Goal: Task Accomplishment & Management: Manage account settings

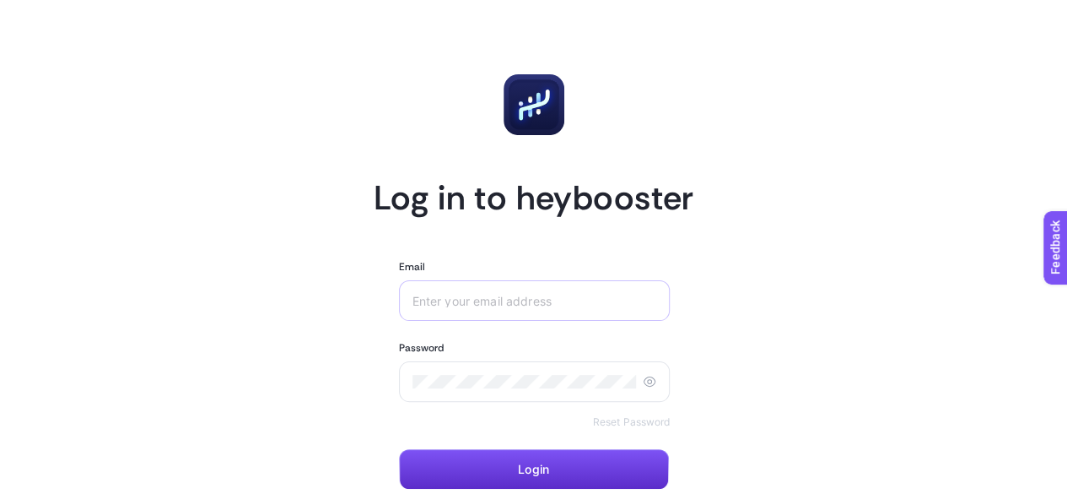
click at [541, 311] on div at bounding box center [535, 300] width 272 height 41
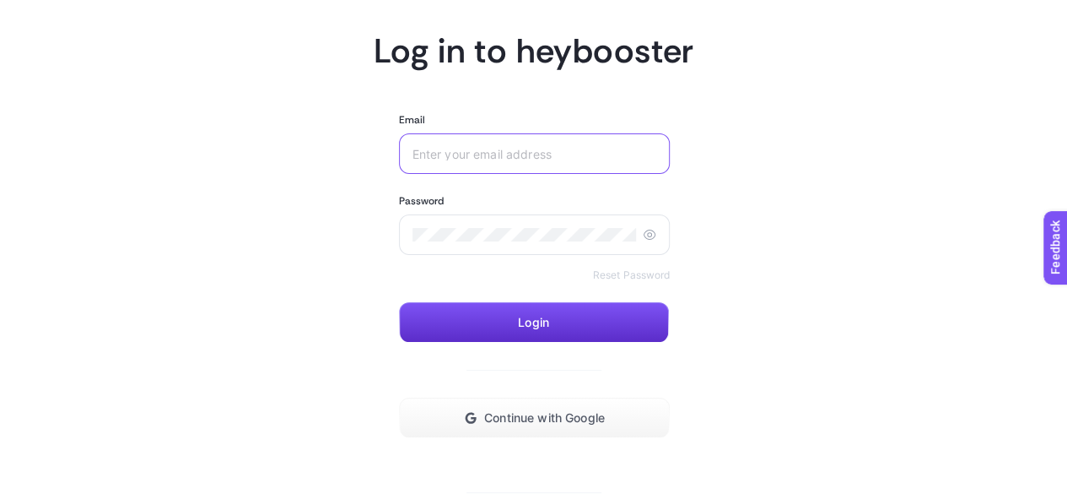
scroll to position [226, 0]
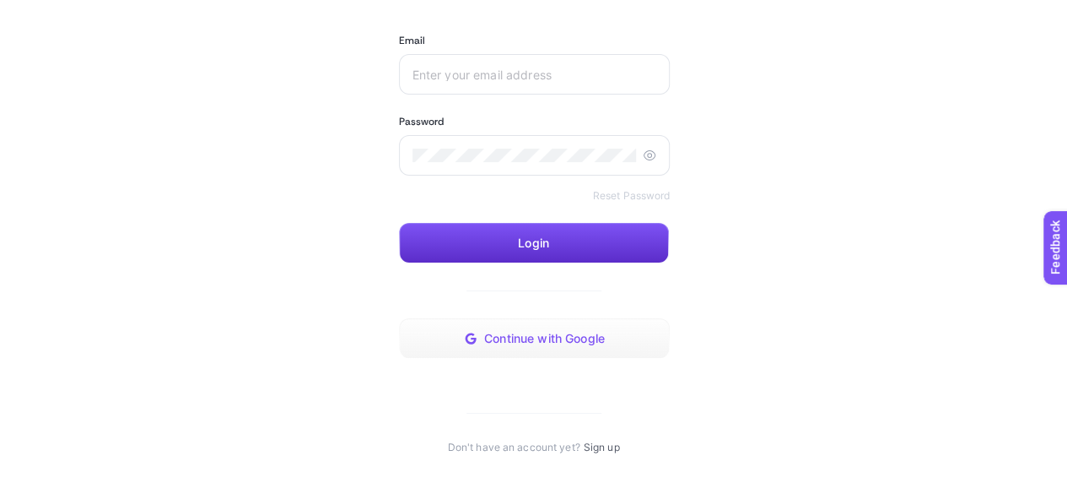
click at [511, 334] on span "Continue with Google" at bounding box center [544, 339] width 121 height 14
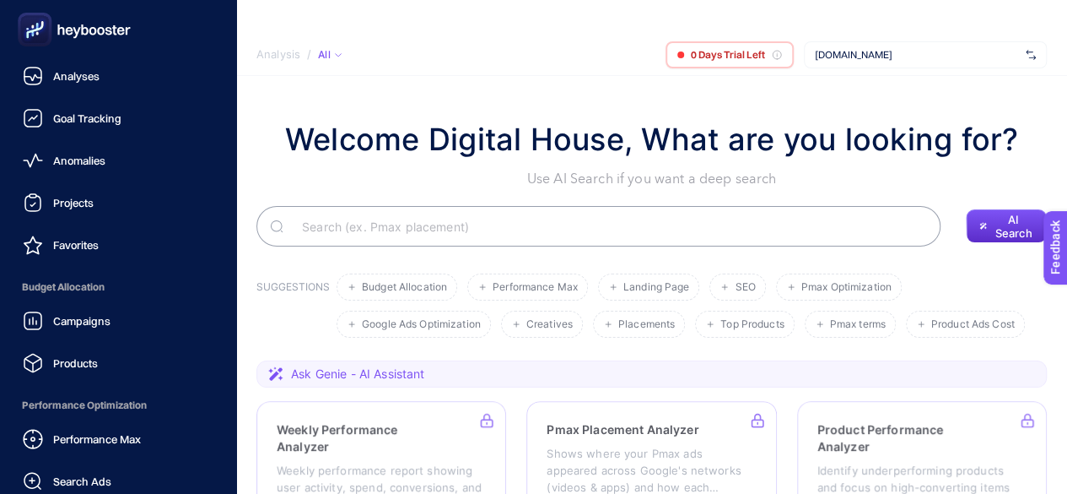
click at [88, 40] on icon at bounding box center [75, 30] width 122 height 34
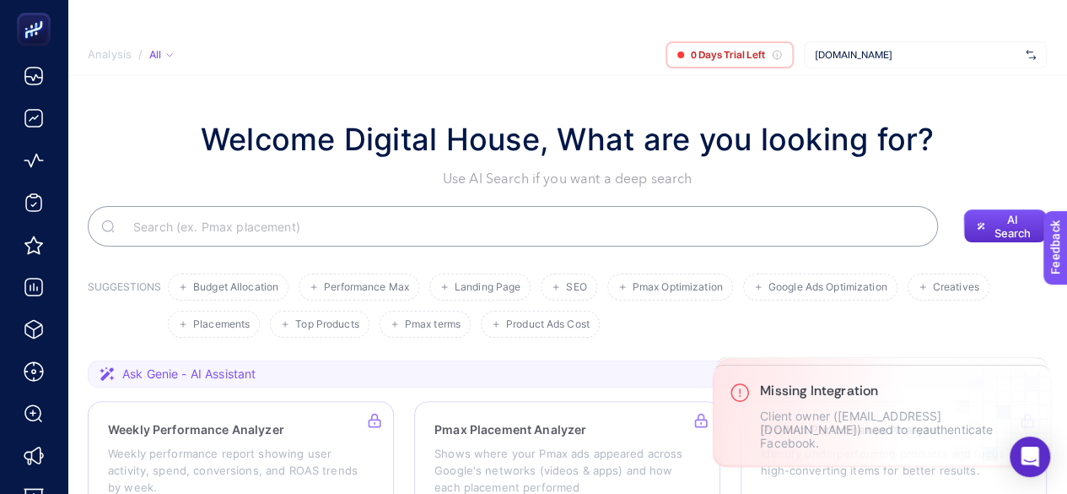
click at [911, 57] on span "[DOMAIN_NAME]" at bounding box center [917, 55] width 204 height 14
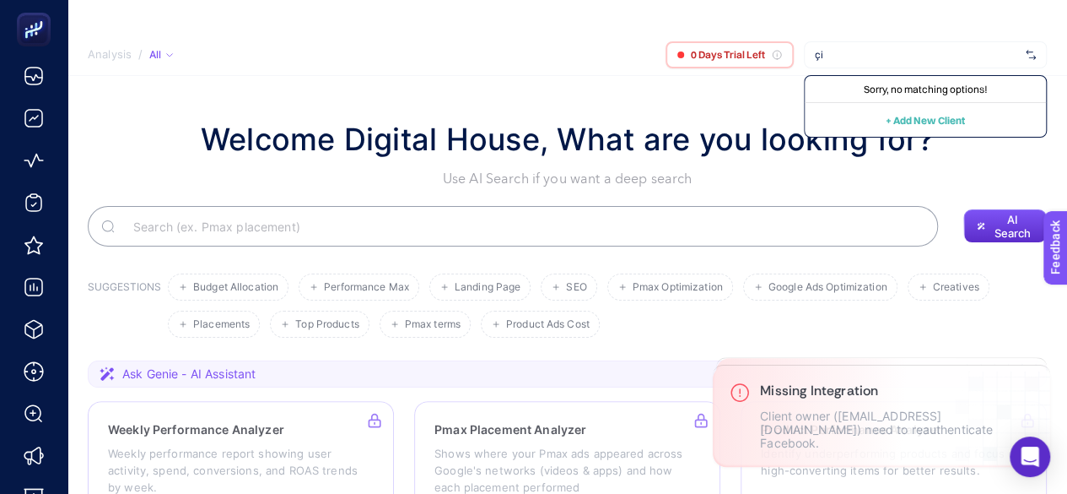
type input "ç"
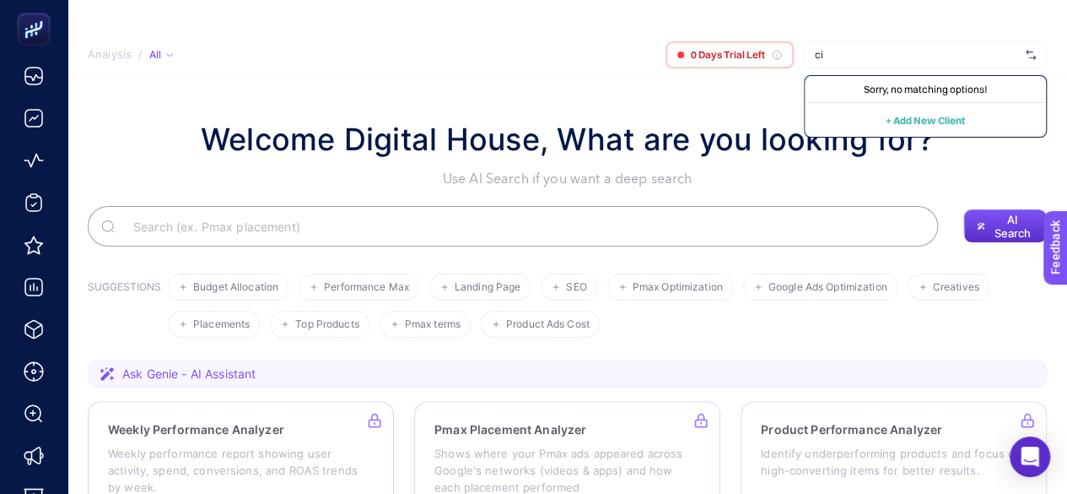
type input "c"
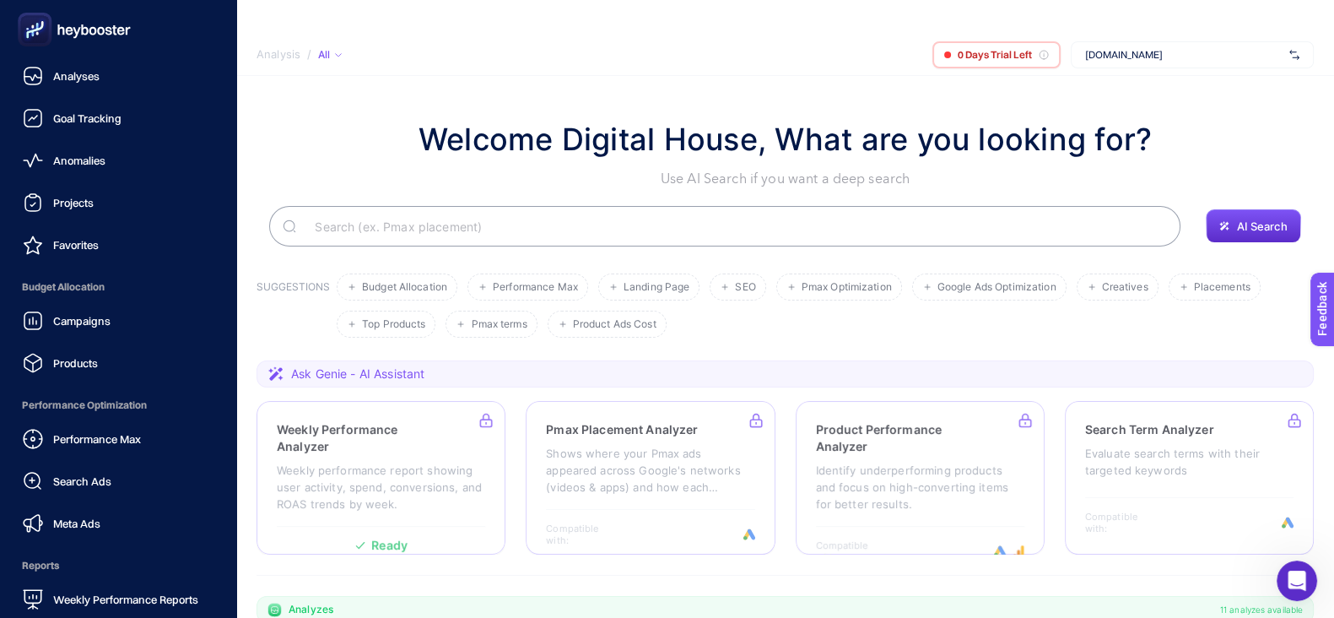
click at [45, 37] on rect at bounding box center [35, 30] width 28 height 28
click at [87, 42] on icon at bounding box center [75, 30] width 122 height 34
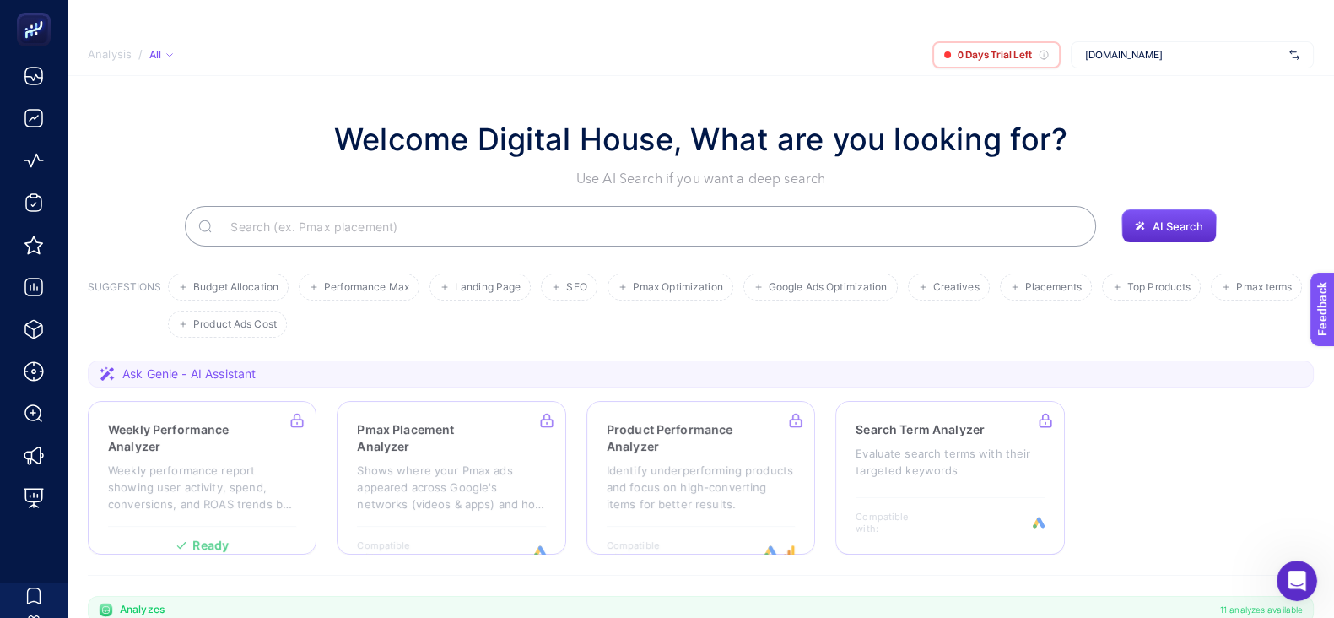
drag, startPoint x: 1266, startPoint y: 161, endPoint x: 1275, endPoint y: 61, distance: 100.8
drag, startPoint x: 1008, startPoint y: 47, endPoint x: 1133, endPoint y: 48, distance: 124.9
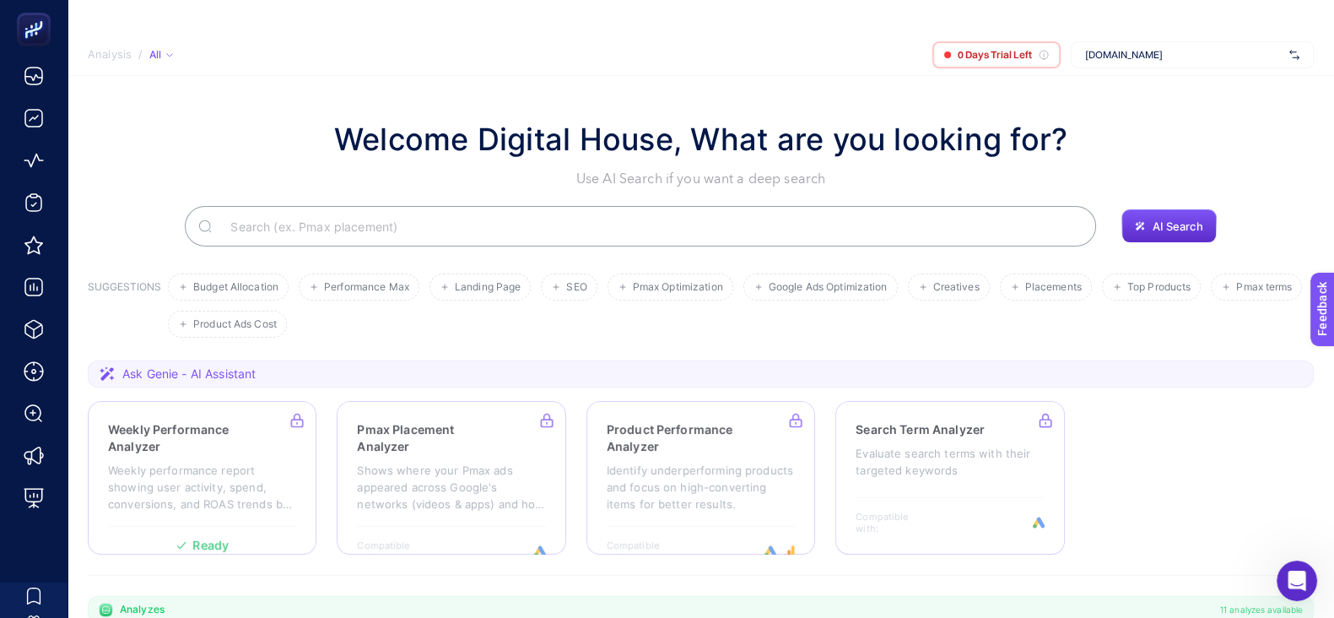
click at [839, 78] on section "Welcome Digital House, What are you looking for? Use AI Search if you want a de…" at bounding box center [701, 617] width 1266 height 1082
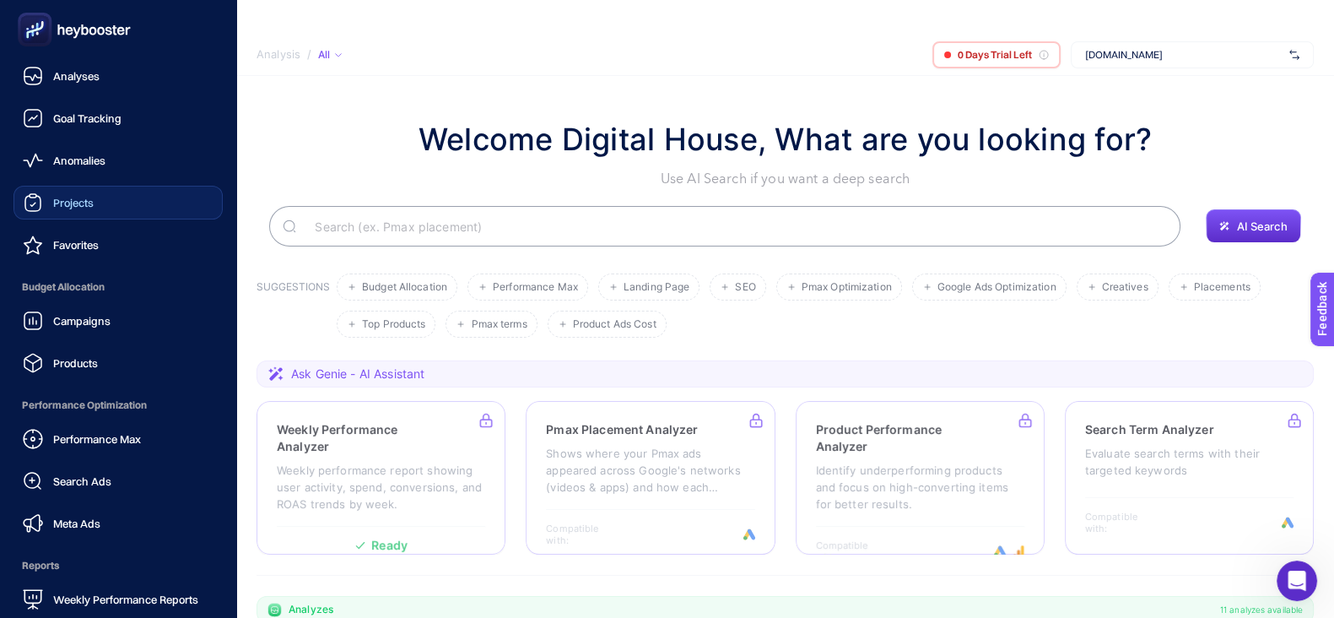
click at [72, 208] on span "Projects" at bounding box center [73, 203] width 41 height 14
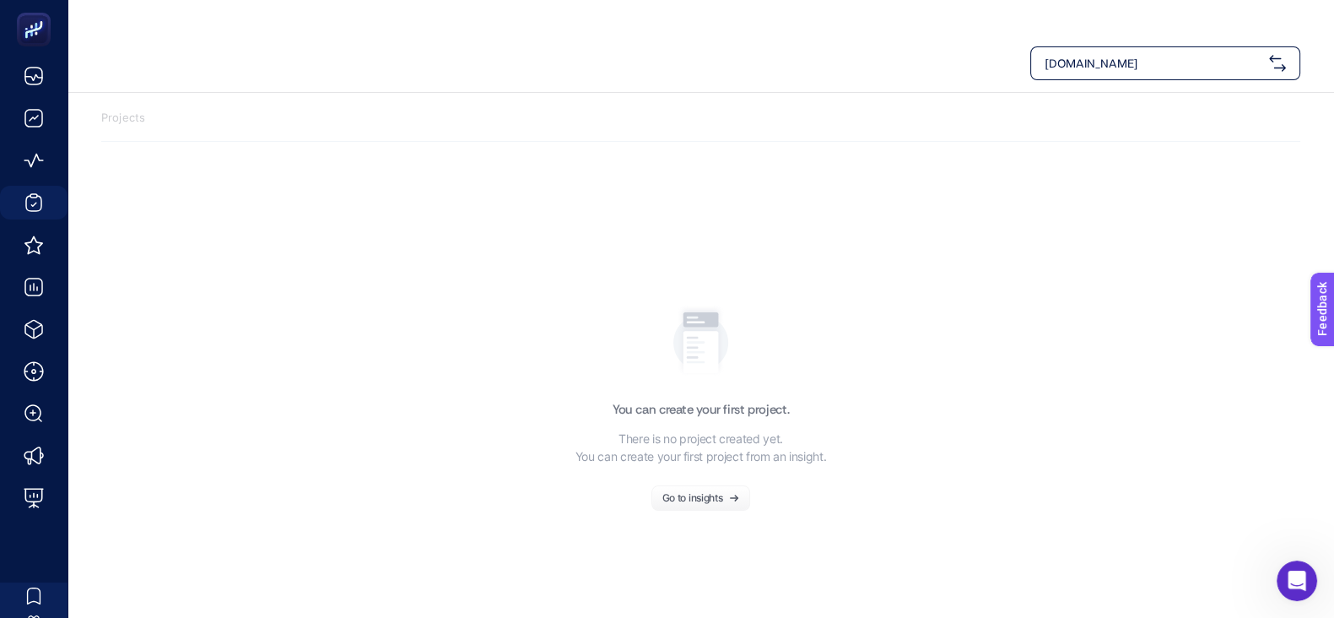
click at [1079, 60] on span "[DOMAIN_NAME]" at bounding box center [1154, 63] width 218 height 17
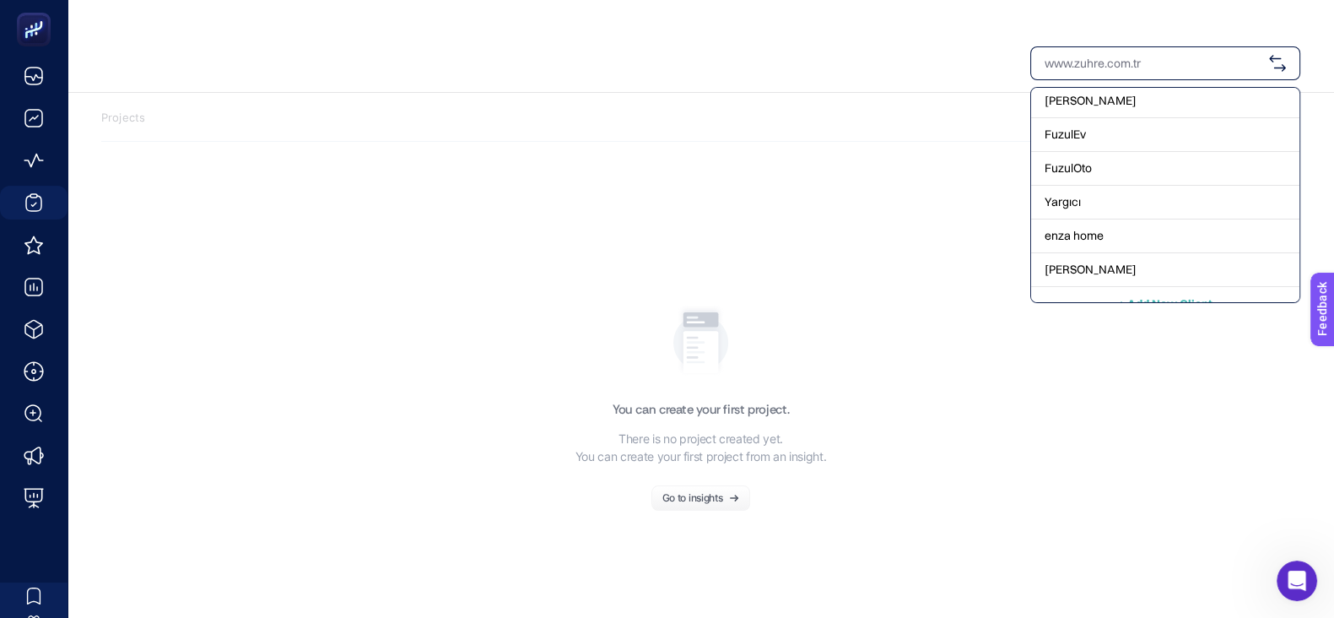
scroll to position [156, 0]
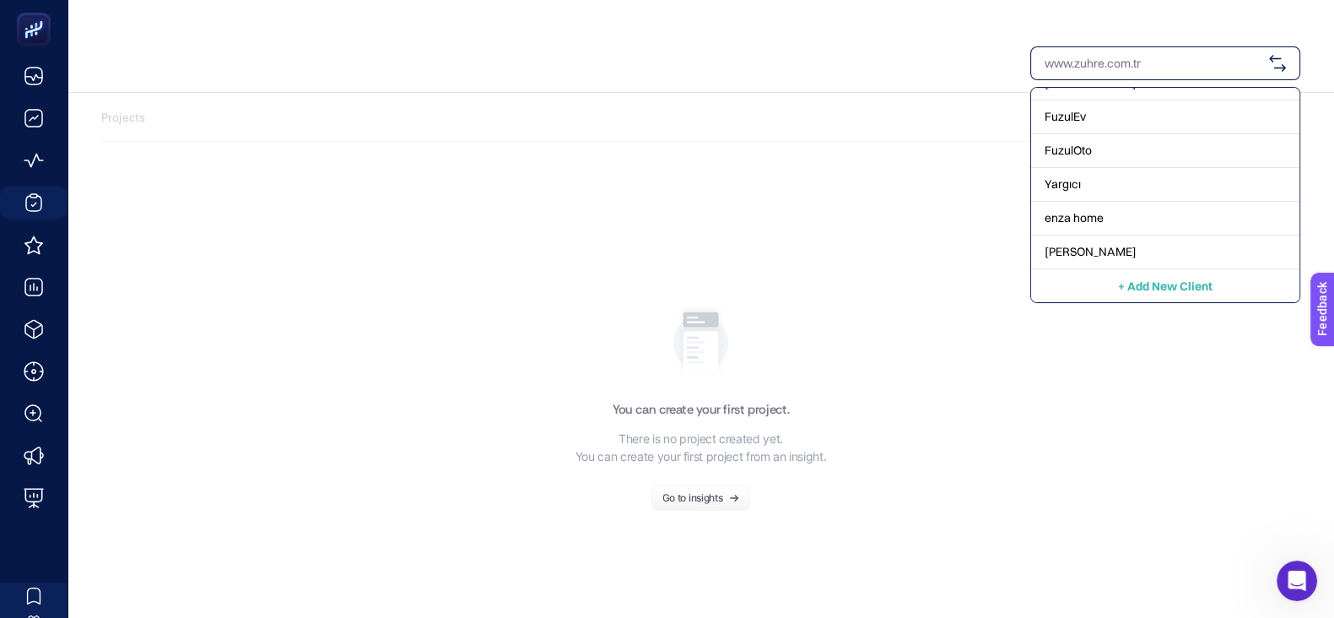
click at [1079, 276] on button "+ Add New Client" at bounding box center [1165, 286] width 95 height 20
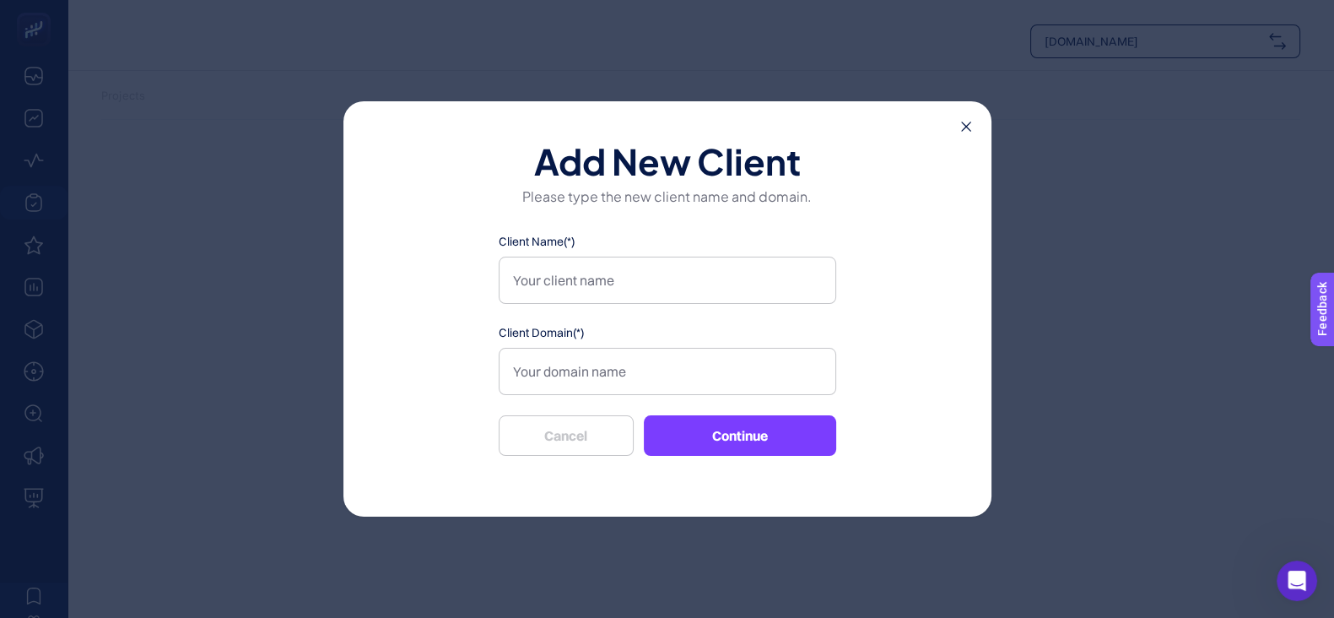
scroll to position [34, 0]
click at [637, 270] on input "Client Name(*)" at bounding box center [668, 280] width 338 height 47
type input "İstanbul Çiçekleri"
click at [667, 373] on input "Client Domain(*)" at bounding box center [668, 371] width 338 height 47
type input "https://www.istanbulcicekleri.com/"
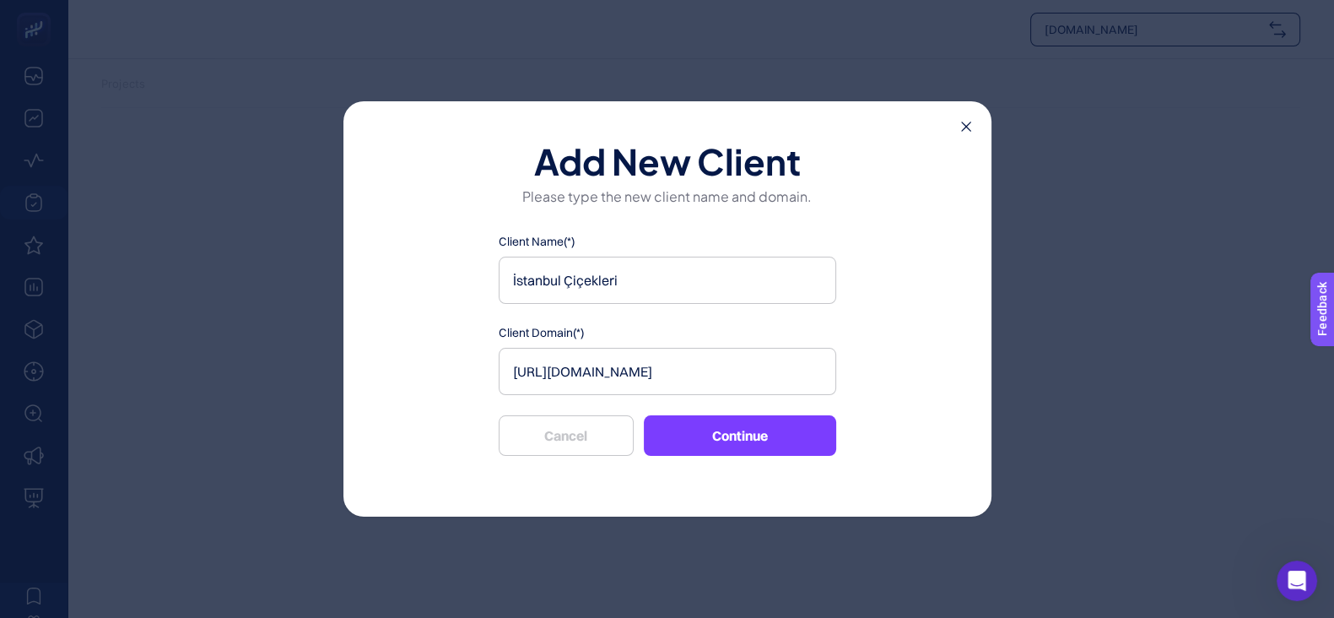
click at [967, 123] on icon at bounding box center [966, 127] width 10 height 10
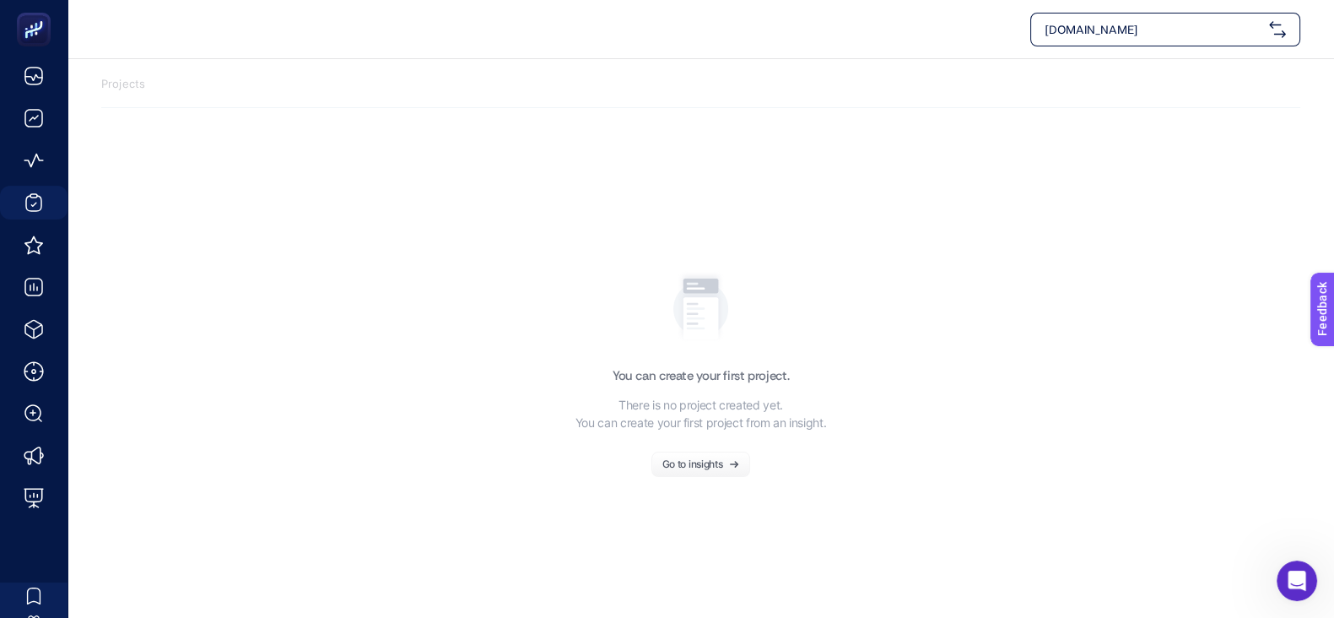
scroll to position [0, 0]
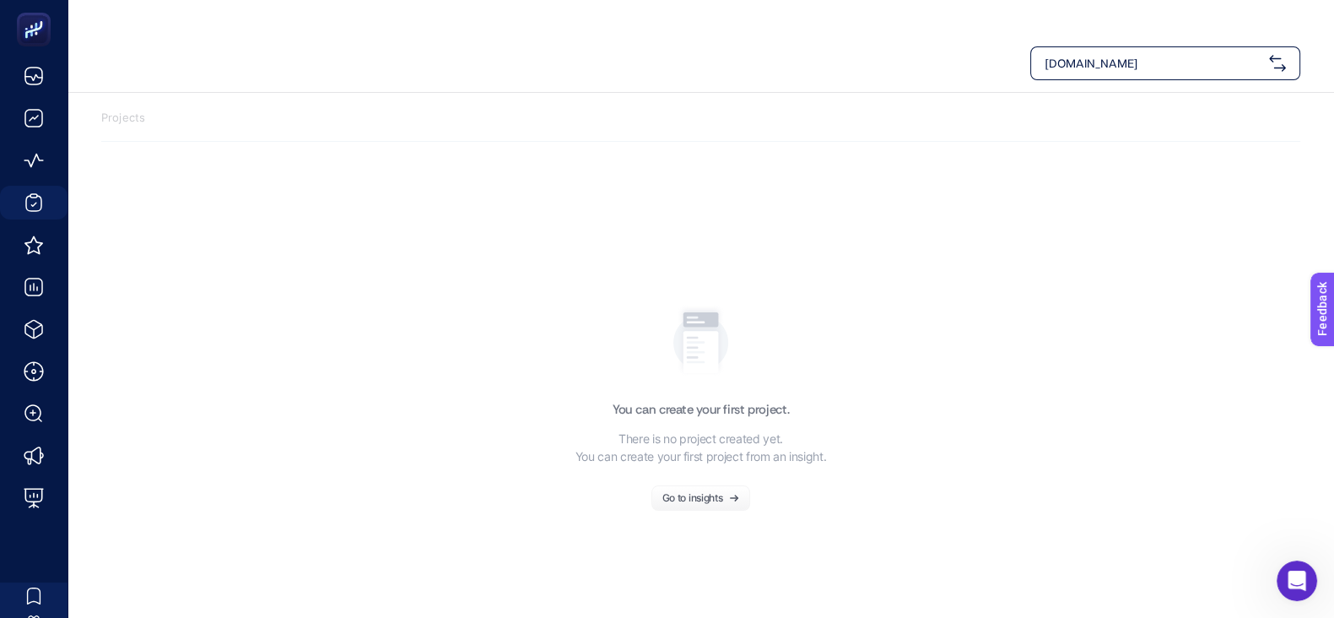
click at [1079, 65] on span "[DOMAIN_NAME]" at bounding box center [1154, 63] width 218 height 17
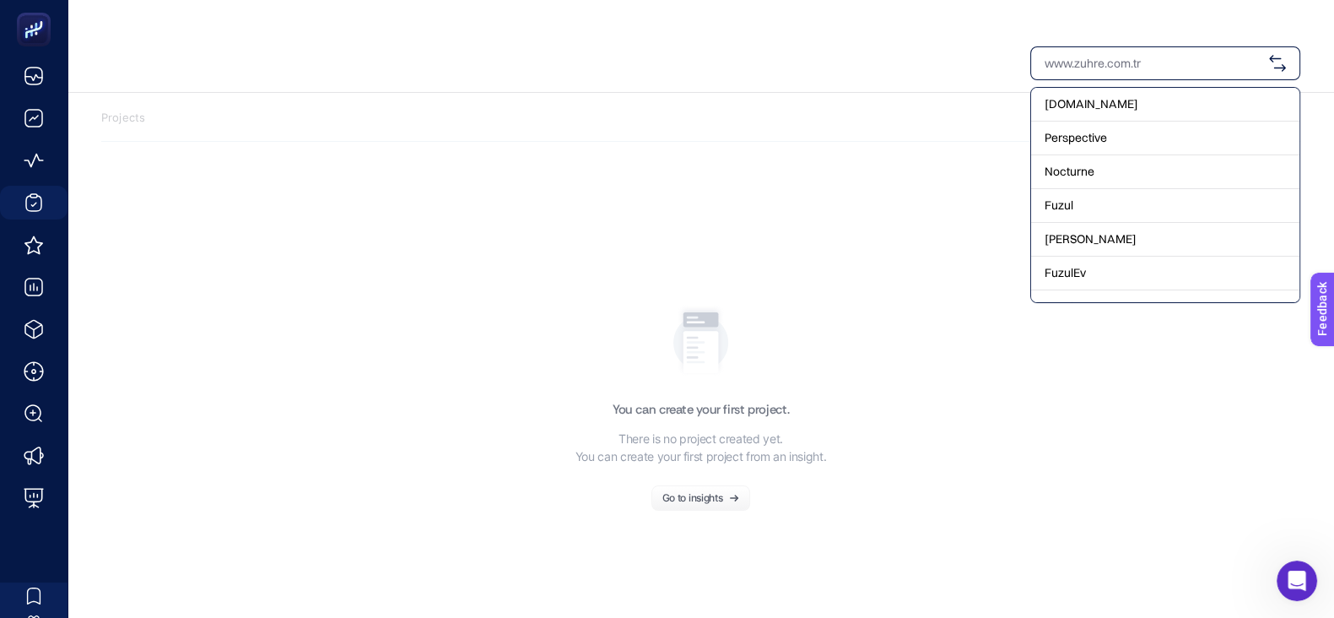
click at [759, 128] on section "Projects" at bounding box center [700, 126] width 1199 height 32
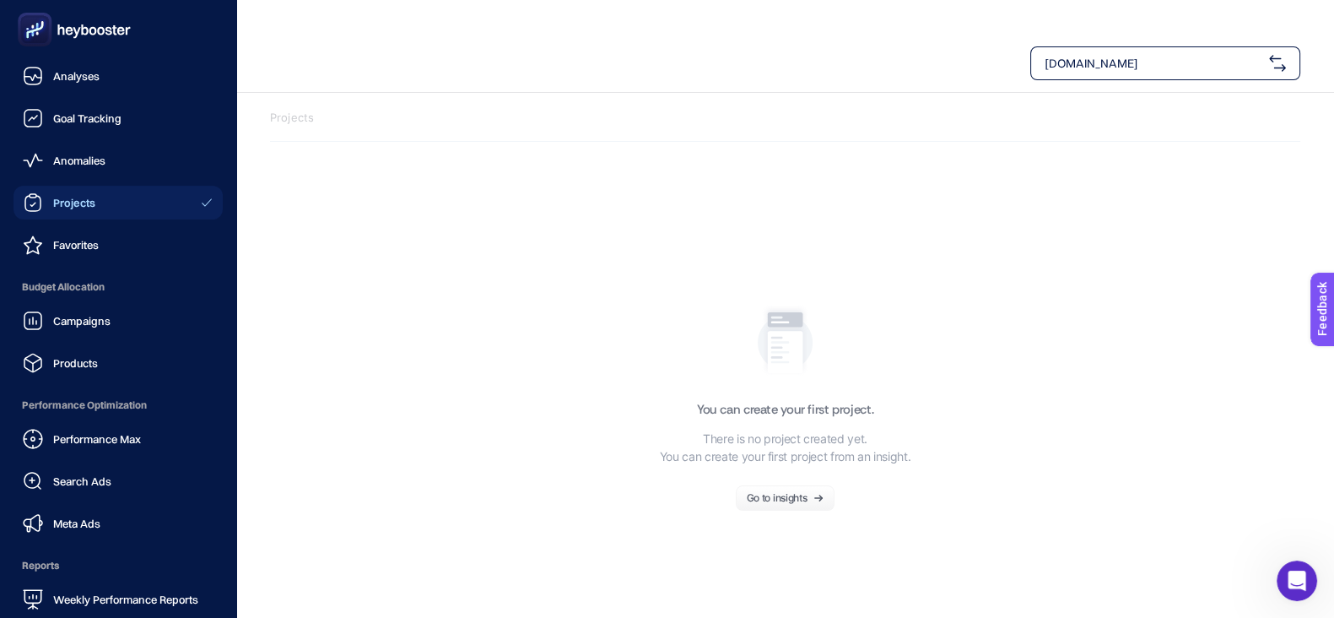
click at [42, 40] on rect at bounding box center [35, 30] width 28 height 28
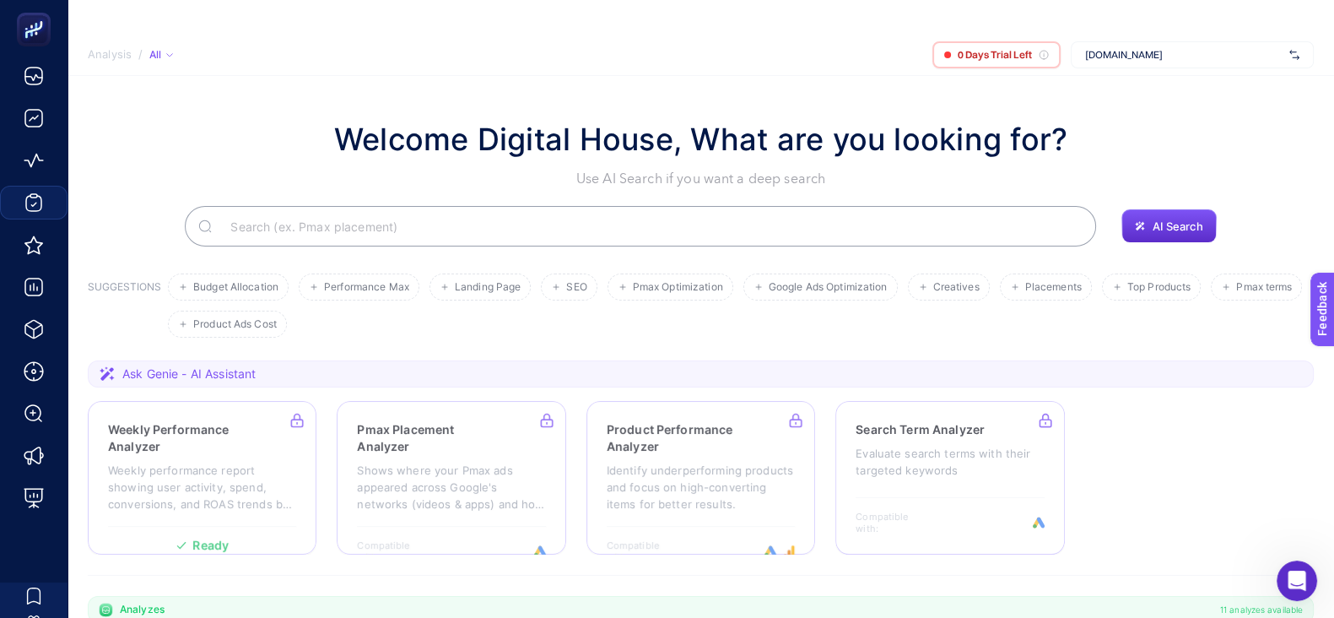
click at [635, 233] on input "Search" at bounding box center [650, 226] width 866 height 47
click at [977, 51] on span "0 Days Trial Left" at bounding box center [995, 55] width 74 height 14
click at [164, 54] on div "All" at bounding box center [161, 55] width 24 height 14
click at [190, 108] on span "Active" at bounding box center [177, 107] width 35 height 14
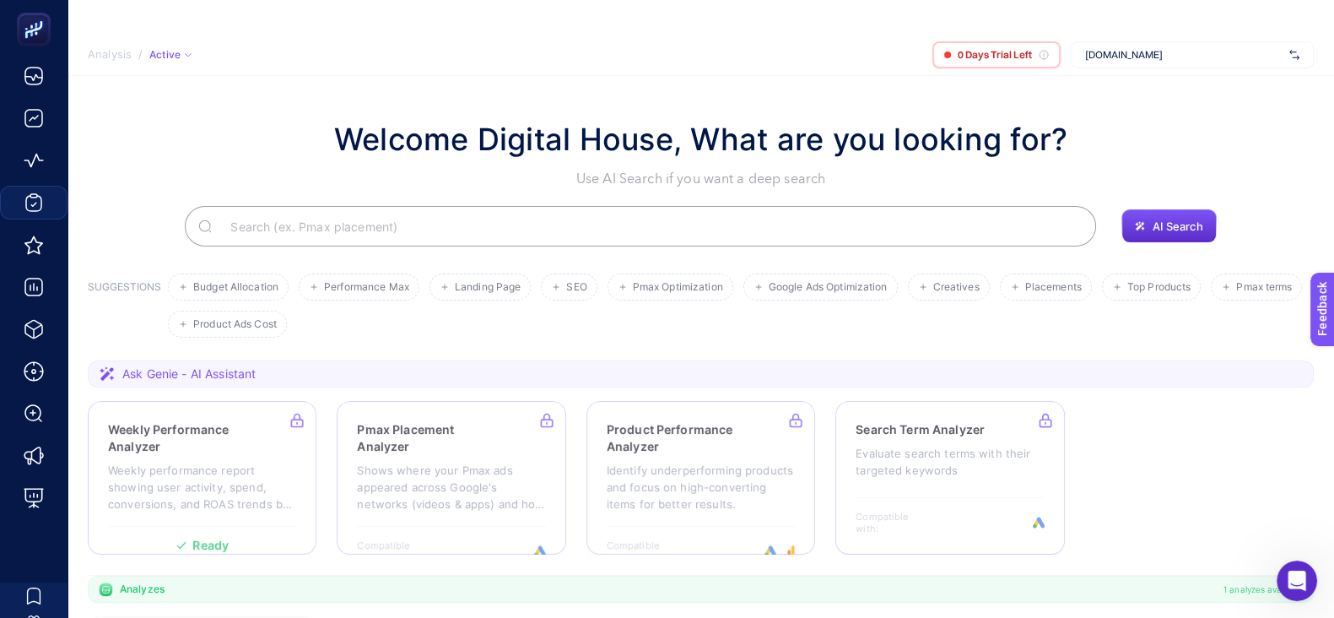
click at [103, 49] on span "Analysis" at bounding box center [110, 55] width 44 height 14
click at [103, 53] on span "Analysis" at bounding box center [110, 55] width 44 height 14
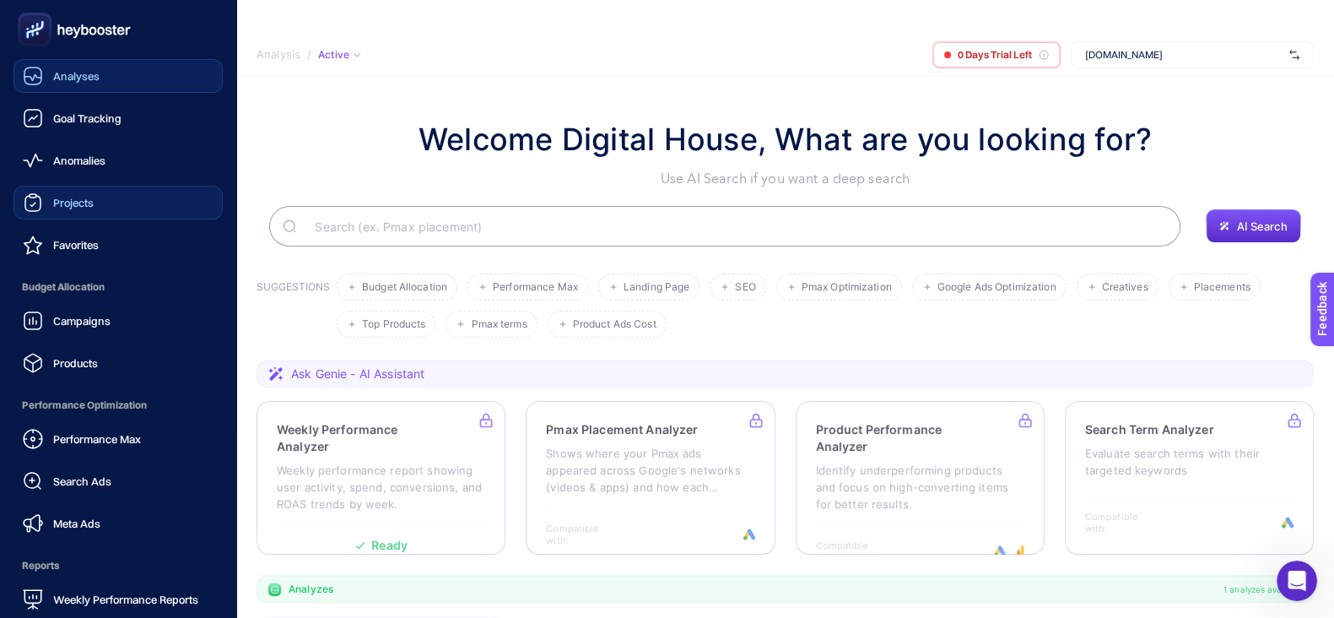
click at [24, 73] on icon at bounding box center [32, 76] width 17 height 17
click at [135, 110] on link "Goal Tracking" at bounding box center [118, 118] width 209 height 34
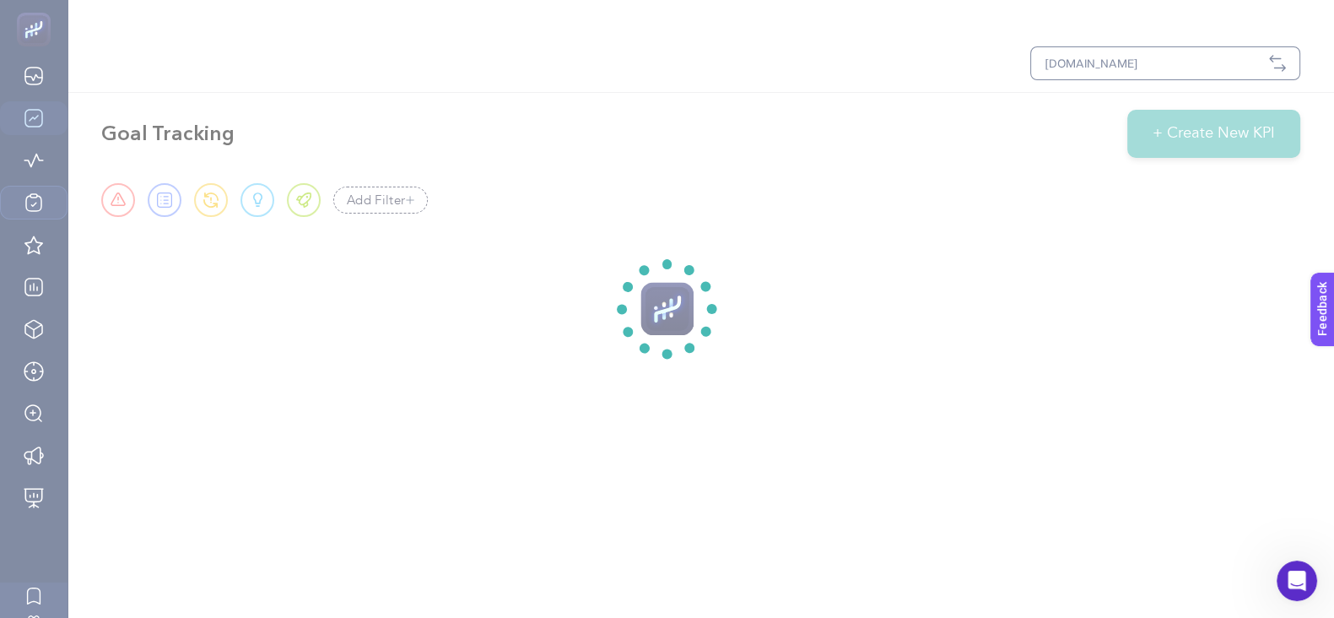
click at [1079, 57] on section at bounding box center [667, 309] width 1334 height 618
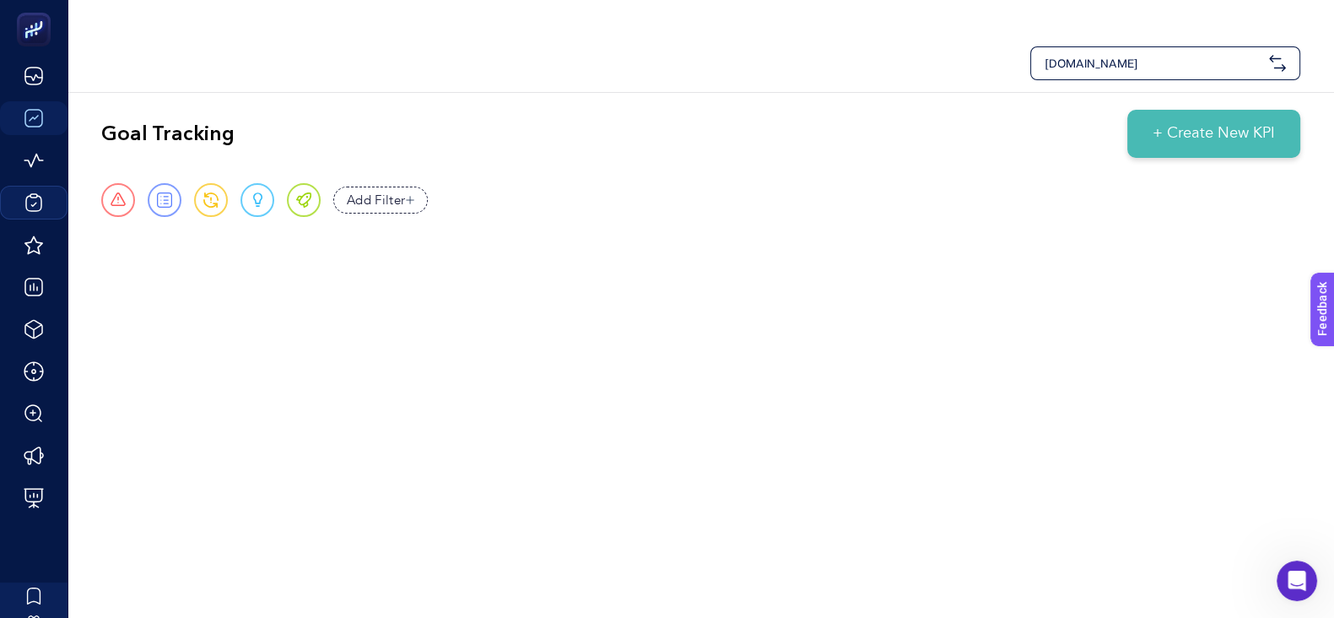
click at [1079, 57] on span "[DOMAIN_NAME]" at bounding box center [1154, 63] width 218 height 17
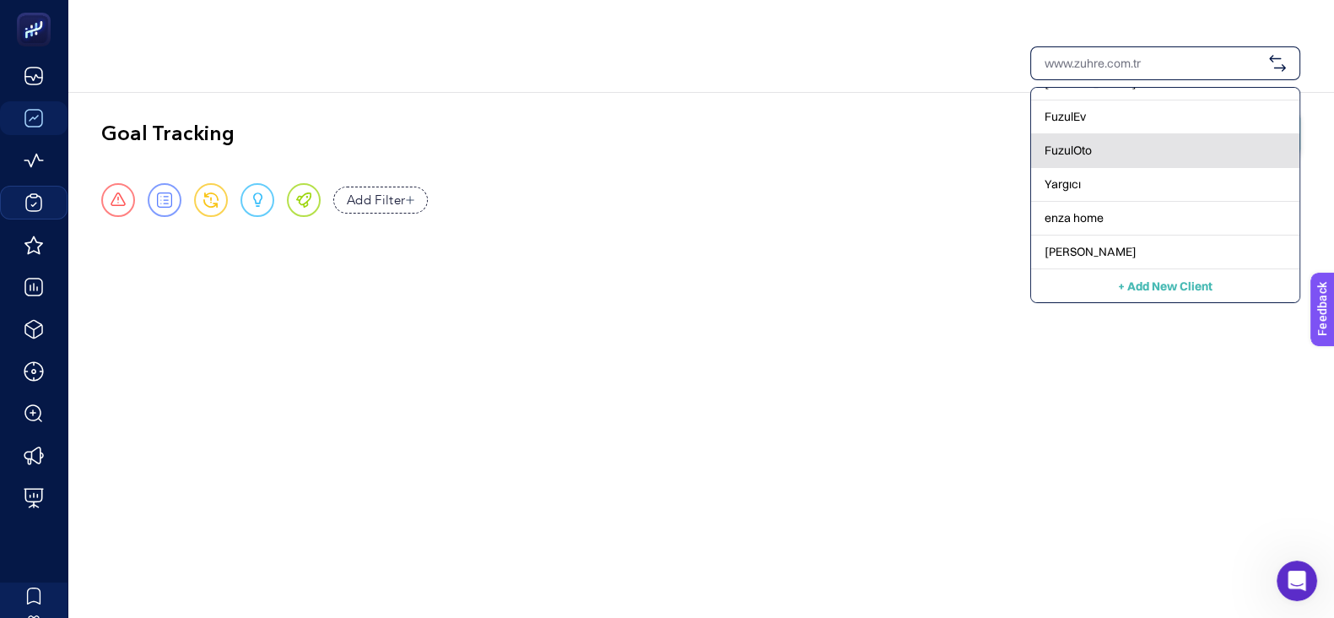
scroll to position [34, 0]
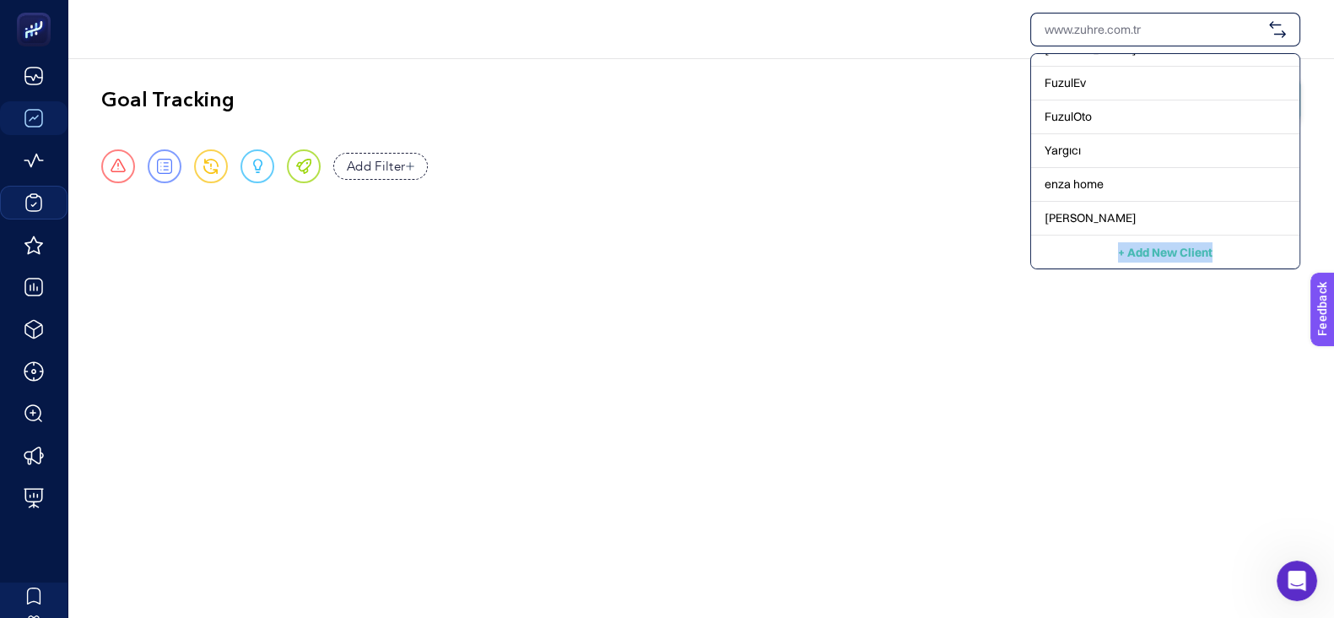
drag, startPoint x: 1238, startPoint y: 249, endPoint x: 1092, endPoint y: 247, distance: 146.0
click at [1079, 247] on div "+ Add New Client" at bounding box center [1165, 252] width 268 height 34
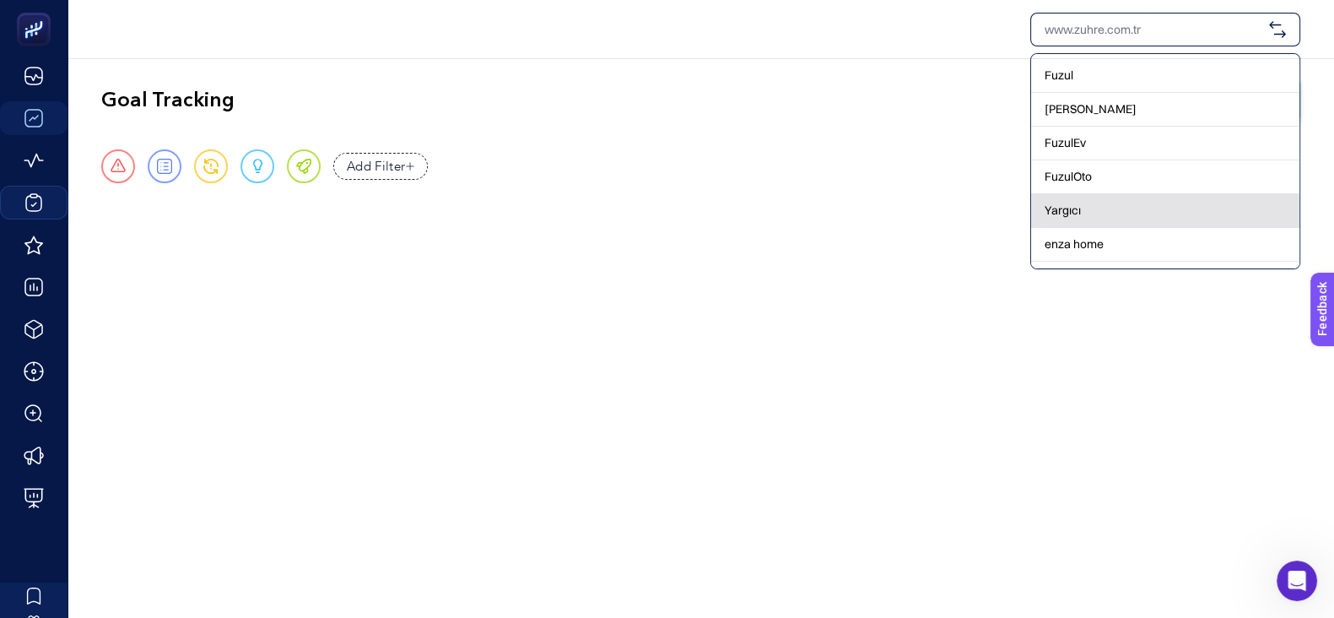
scroll to position [156, 0]
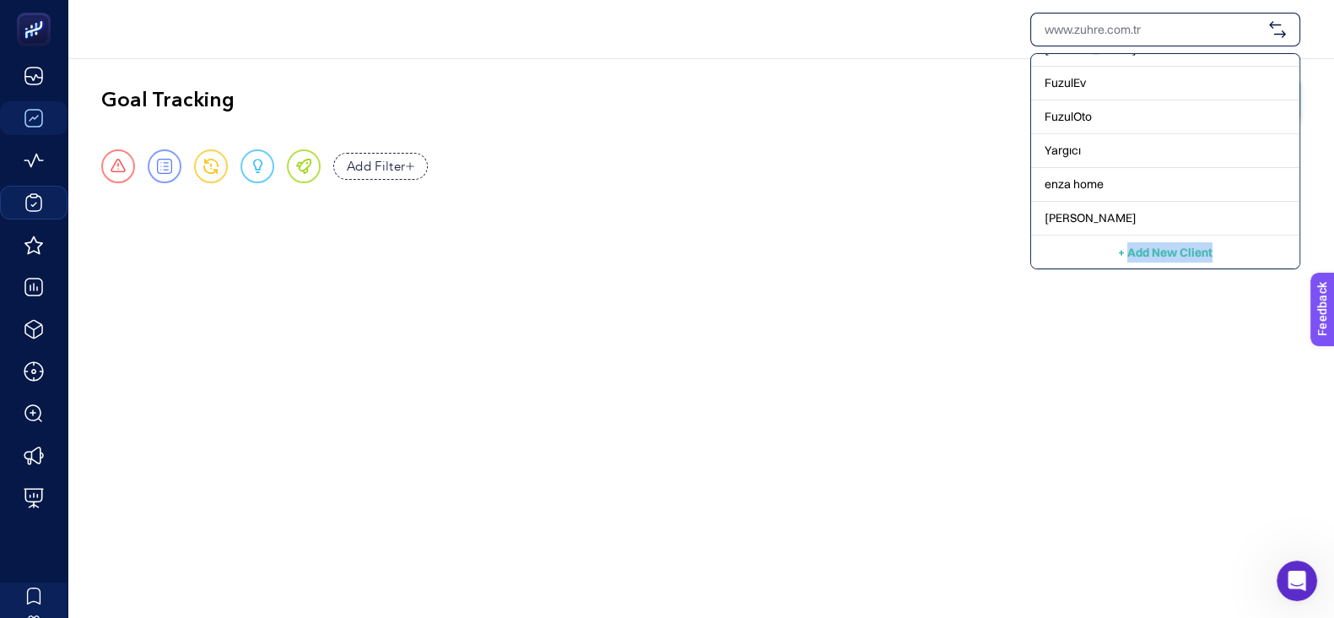
drag, startPoint x: 1215, startPoint y: 251, endPoint x: 1119, endPoint y: 256, distance: 96.3
click at [1079, 256] on div "+ Add New Client" at bounding box center [1165, 252] width 268 height 34
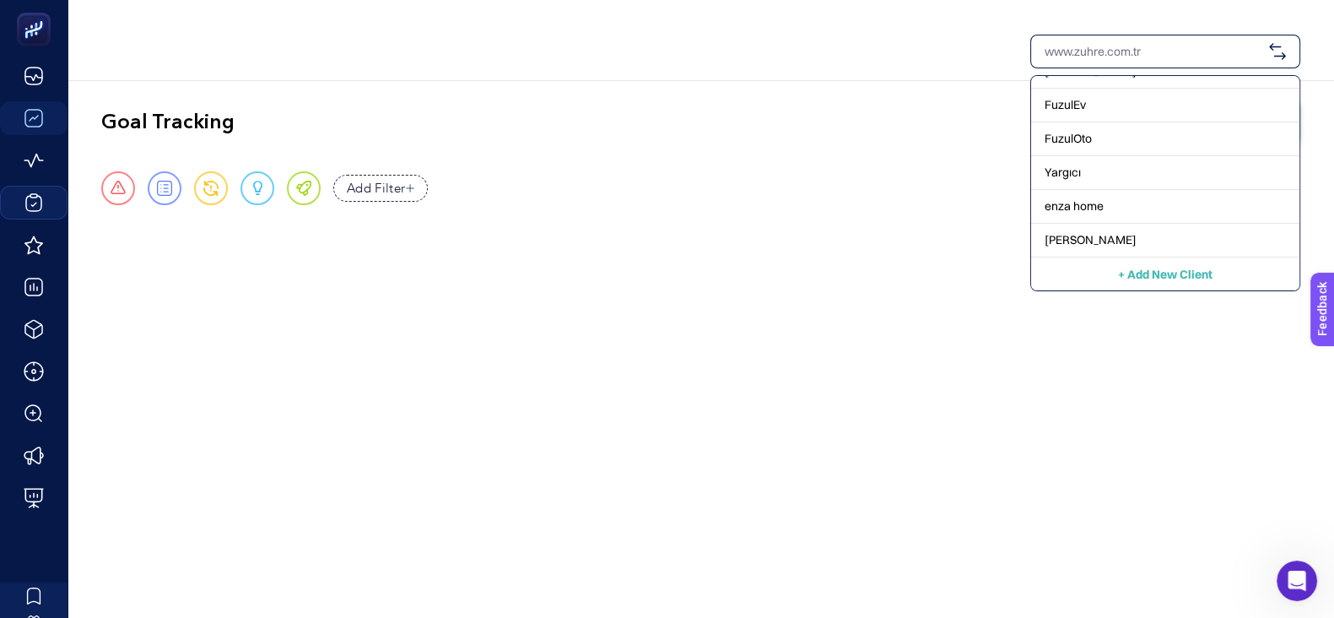
scroll to position [0, 0]
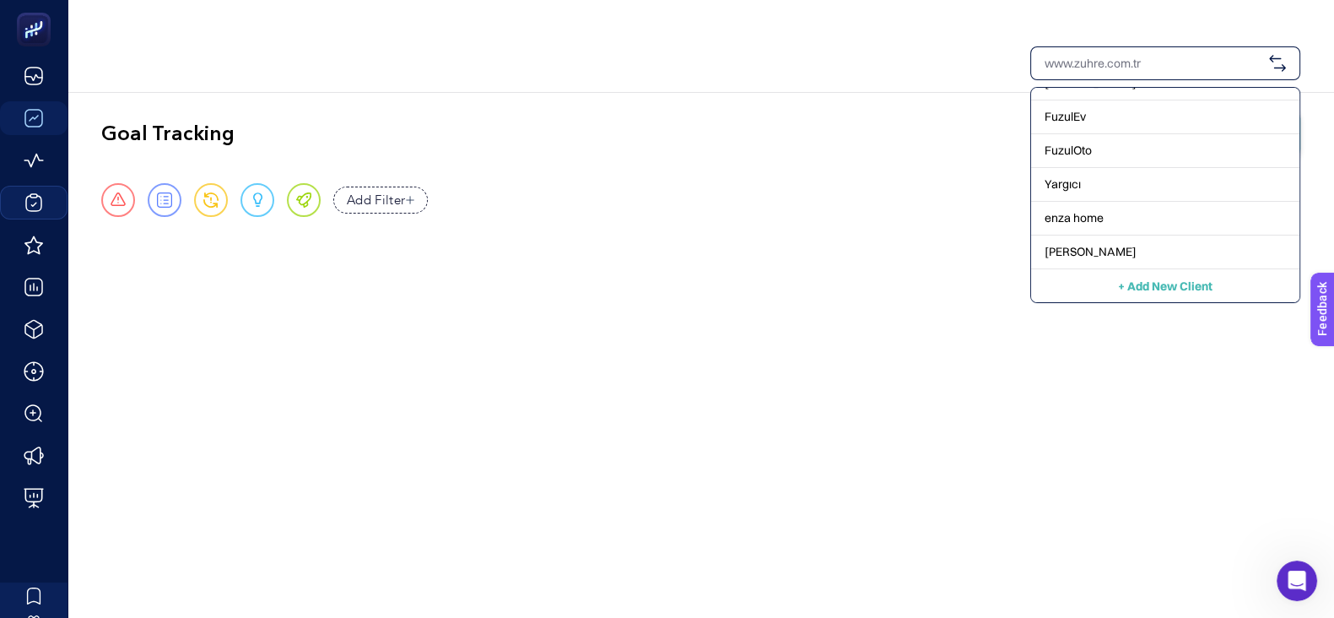
click at [1079, 285] on span "+ Add New Client" at bounding box center [1165, 285] width 95 height 15
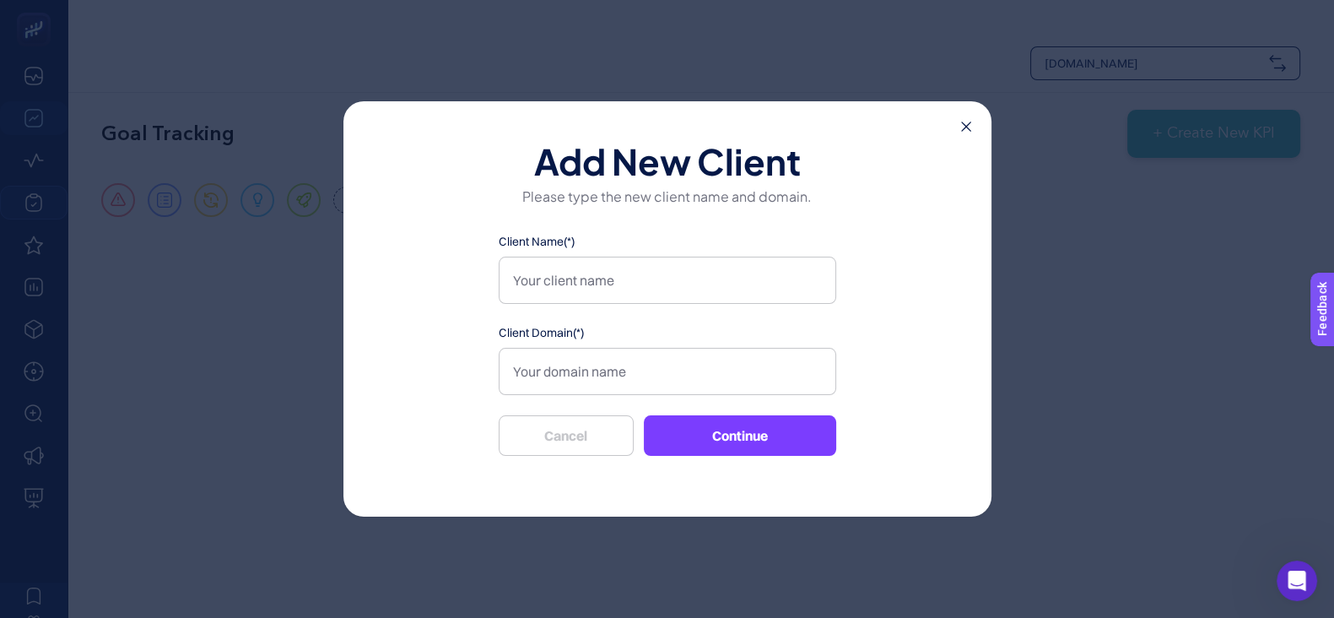
click at [645, 255] on div "Client Name(*)" at bounding box center [668, 268] width 338 height 71
click at [657, 273] on input "Client Name(*)" at bounding box center [668, 280] width 338 height 47
type input "İstanbul Çiçekleri"
click at [643, 368] on input "Client Domain(*)" at bounding box center [668, 371] width 338 height 47
type input "https://www.istanbulcicekleri.com/"
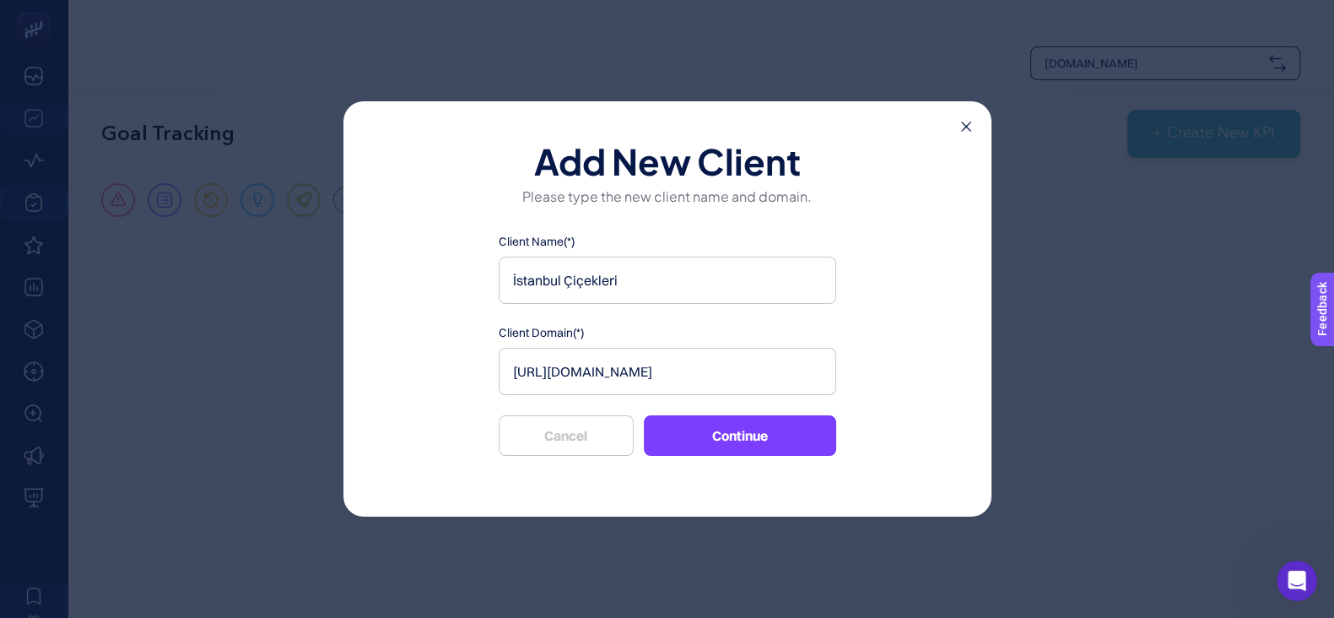
click at [773, 438] on button "Continue" at bounding box center [740, 435] width 192 height 41
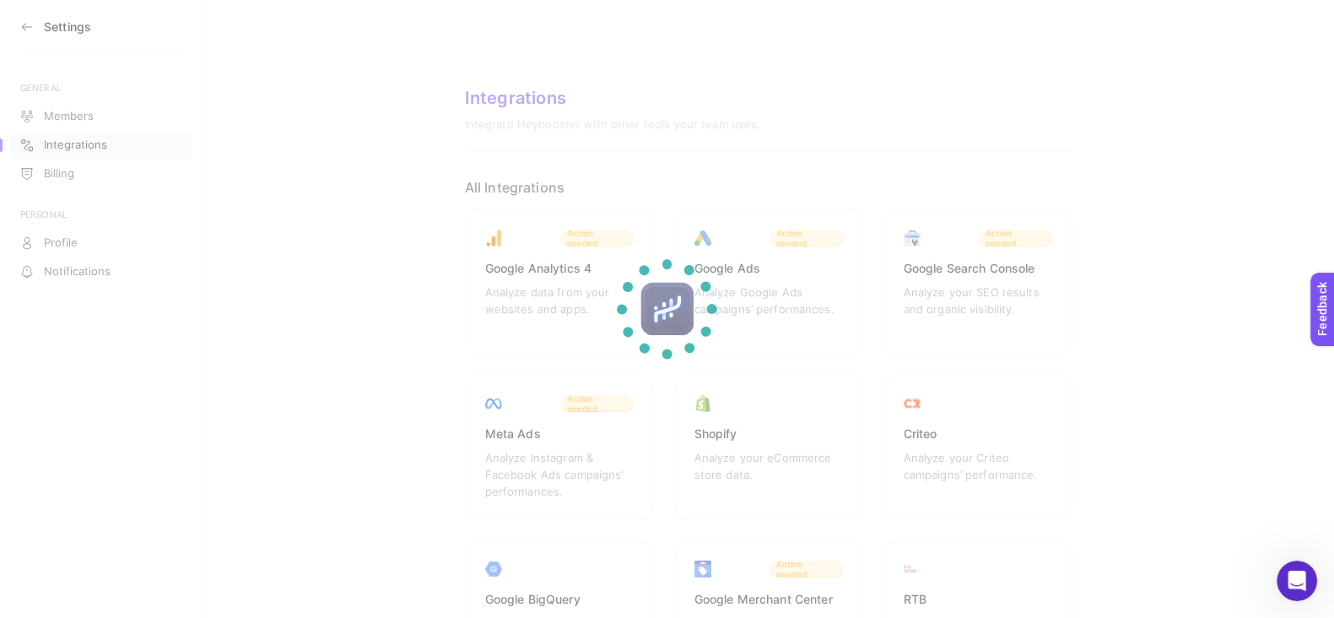
drag, startPoint x: 1271, startPoint y: 91, endPoint x: 1113, endPoint y: 78, distance: 158.3
drag, startPoint x: 1257, startPoint y: 90, endPoint x: 1010, endPoint y: 84, distance: 247.3
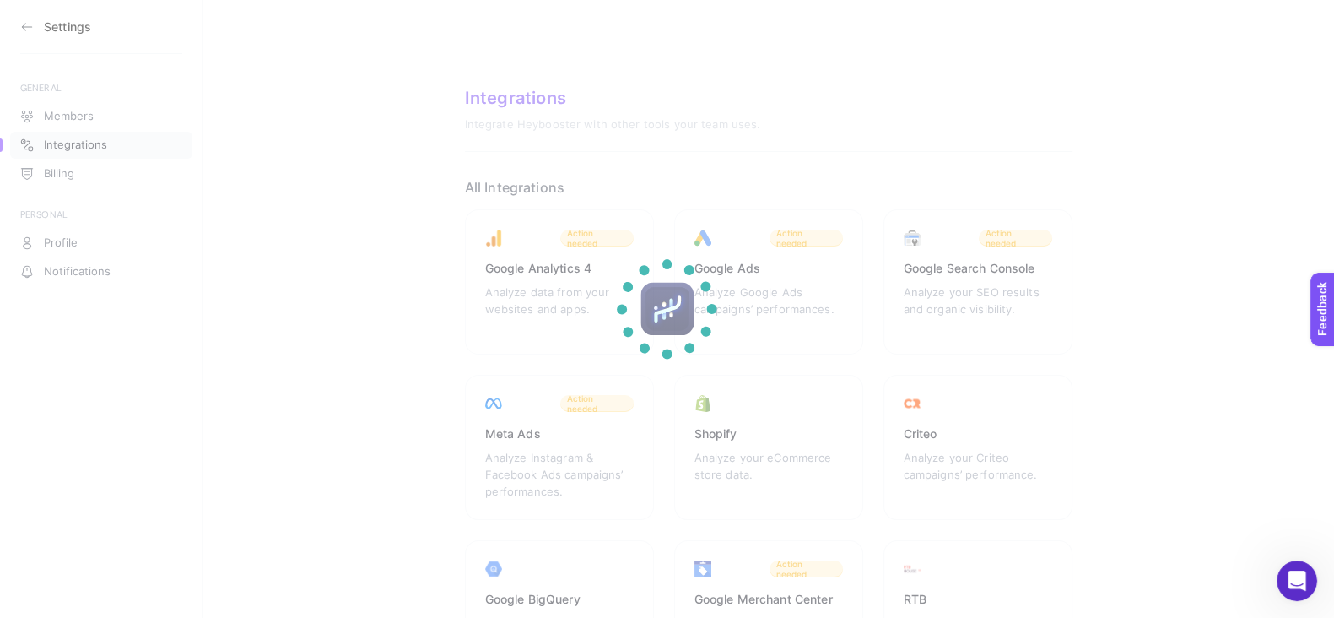
click at [1079, 163] on section at bounding box center [667, 309] width 1334 height 618
click at [1079, 370] on section "Feedback" at bounding box center [1343, 374] width 73 height 57
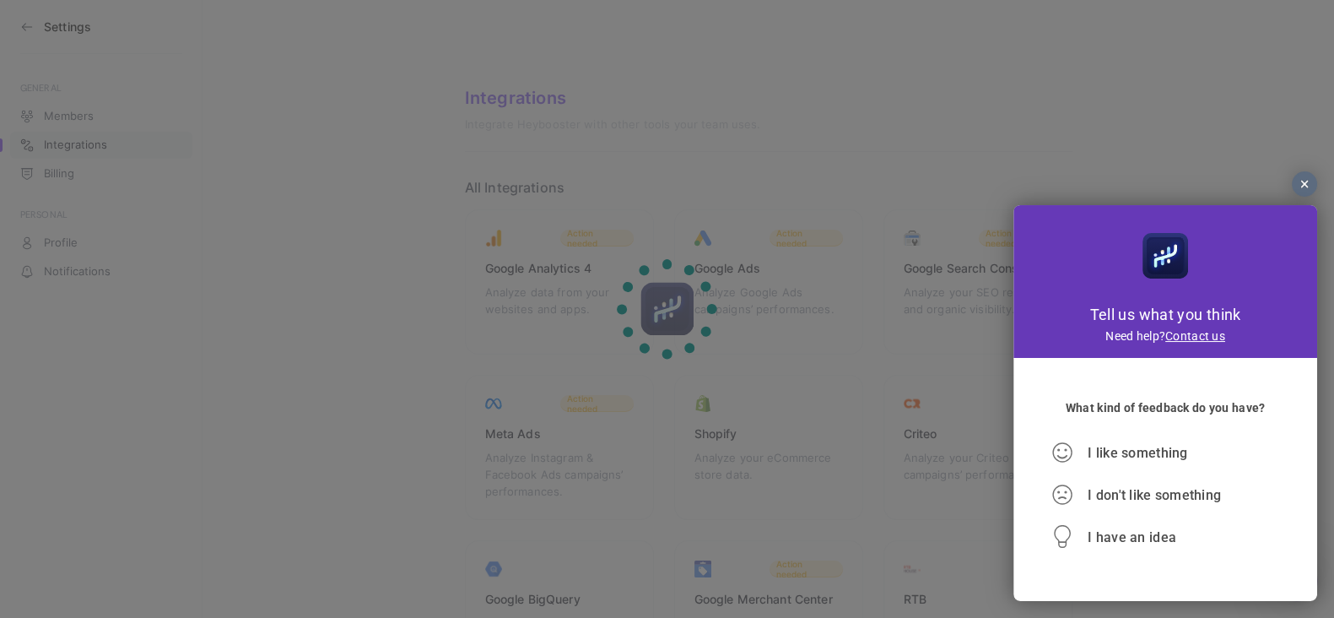
click at [1079, 178] on div at bounding box center [1304, 183] width 25 height 25
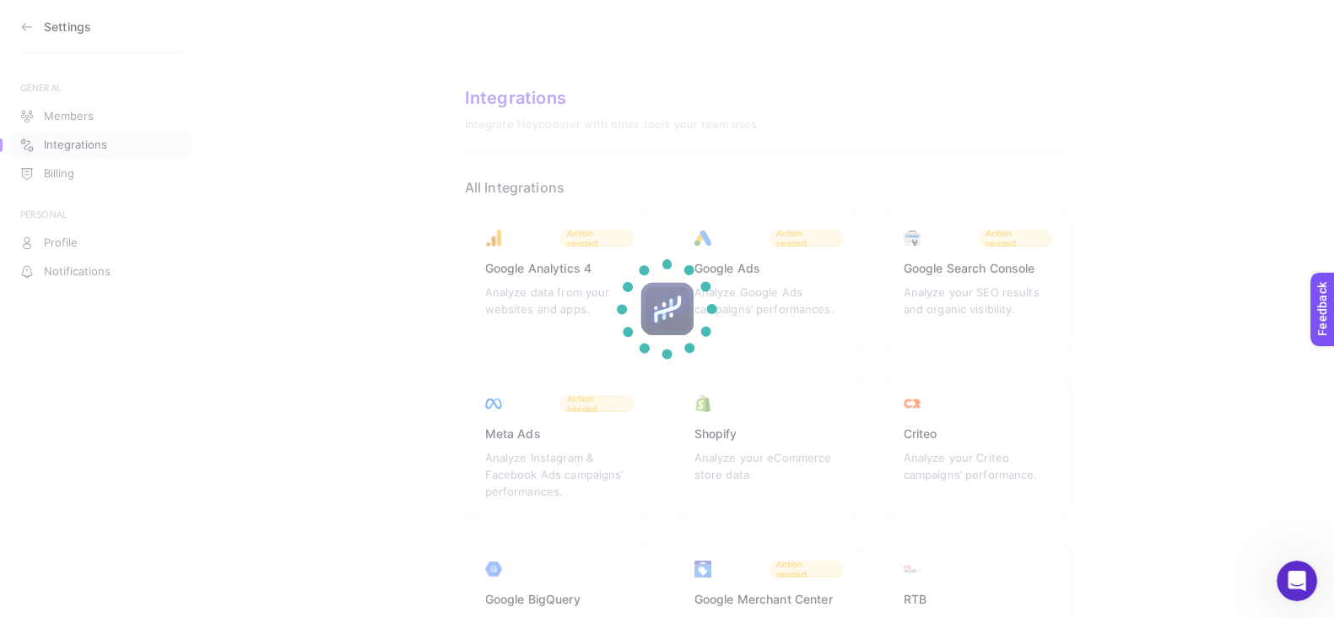
click at [1079, 202] on section at bounding box center [667, 309] width 1334 height 618
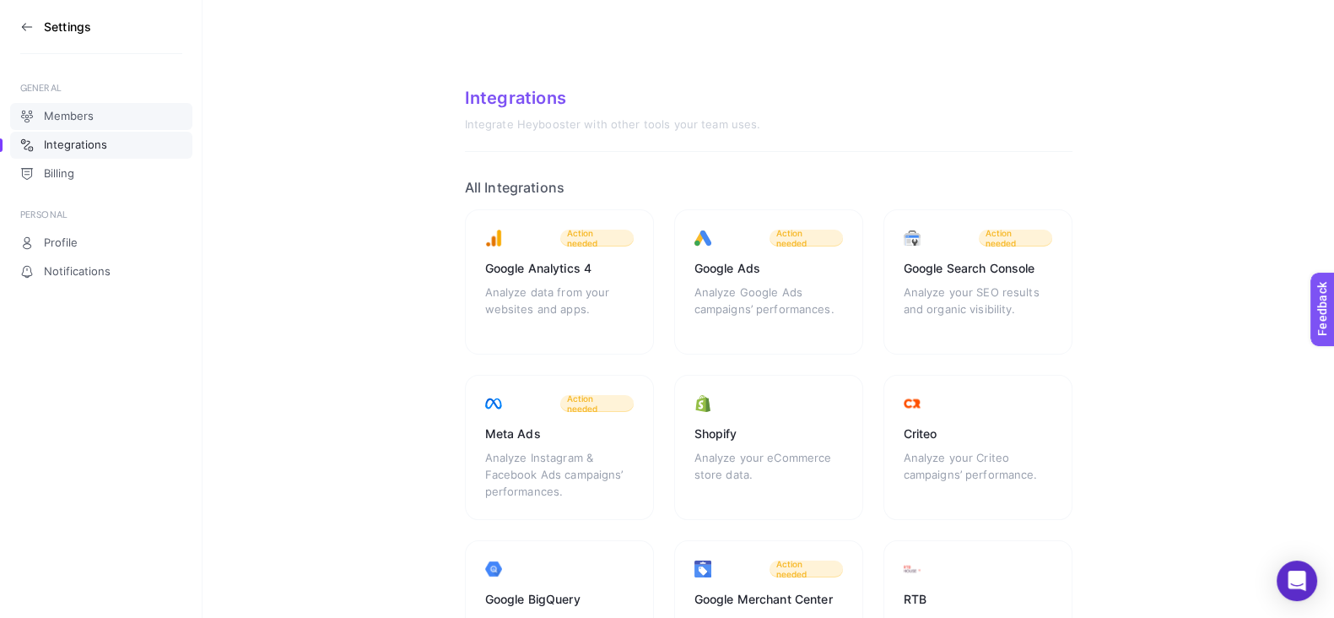
click at [80, 111] on span "Members" at bounding box center [69, 117] width 50 height 14
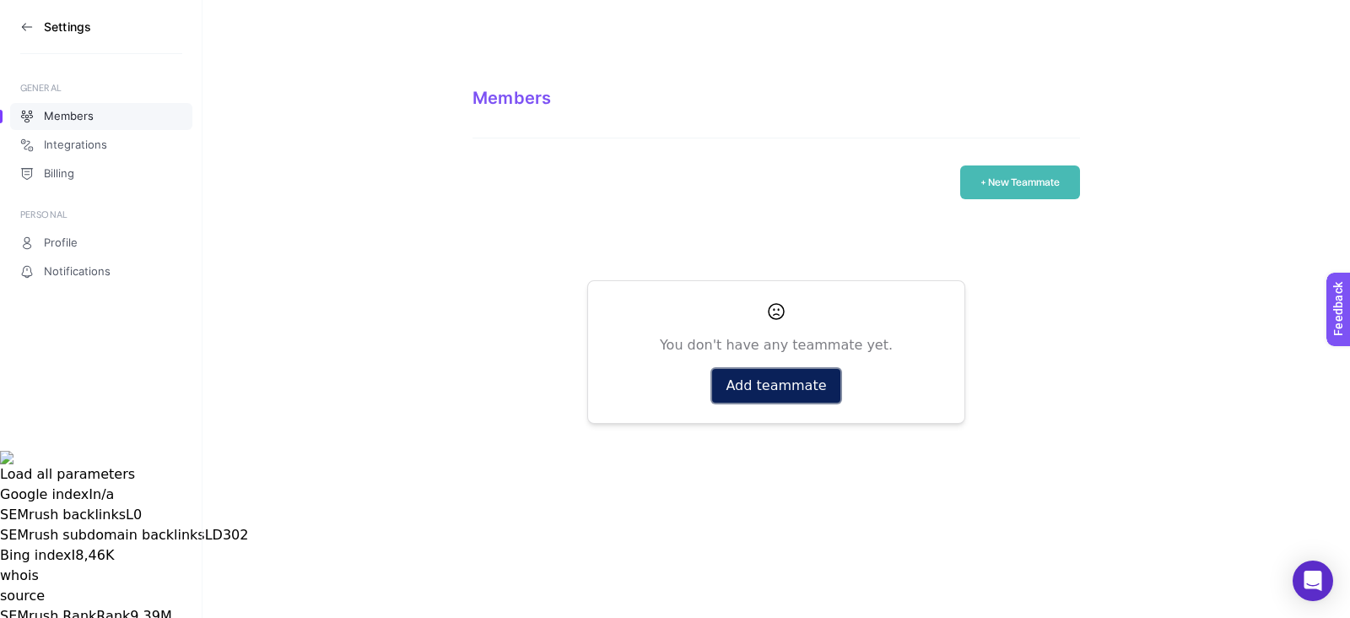
click at [738, 381] on button "Add teammate" at bounding box center [775, 386] width 127 height 34
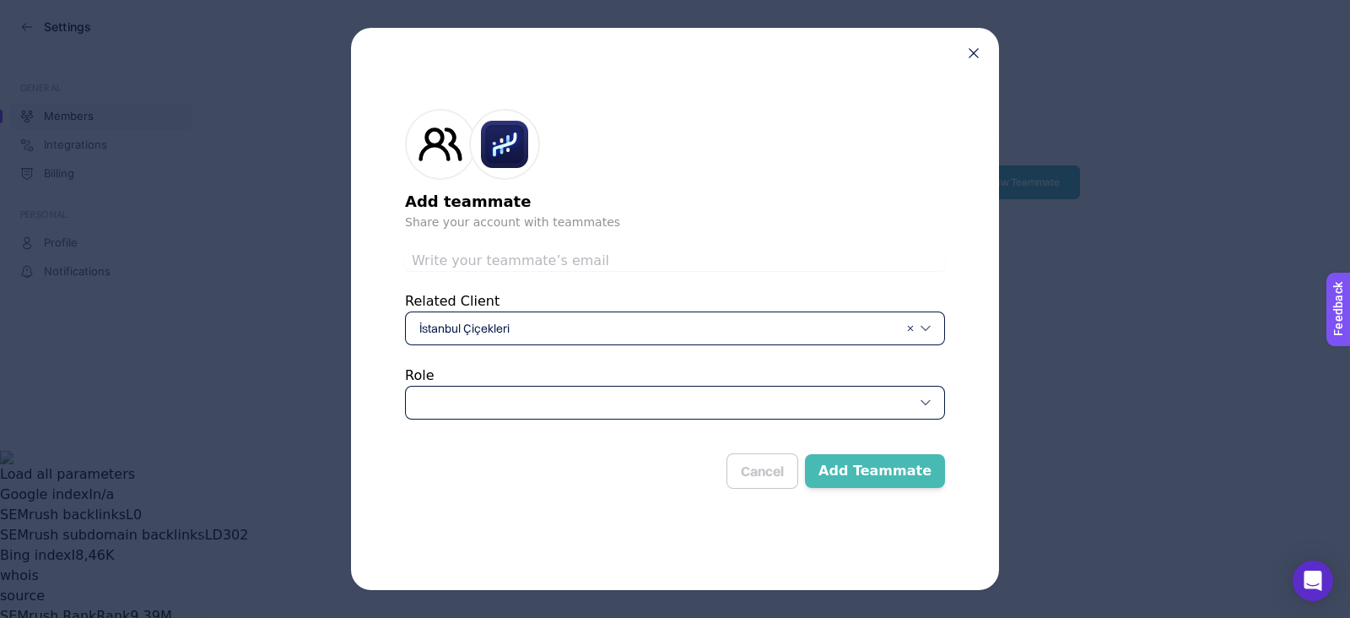
click at [586, 400] on div at bounding box center [675, 403] width 540 height 34
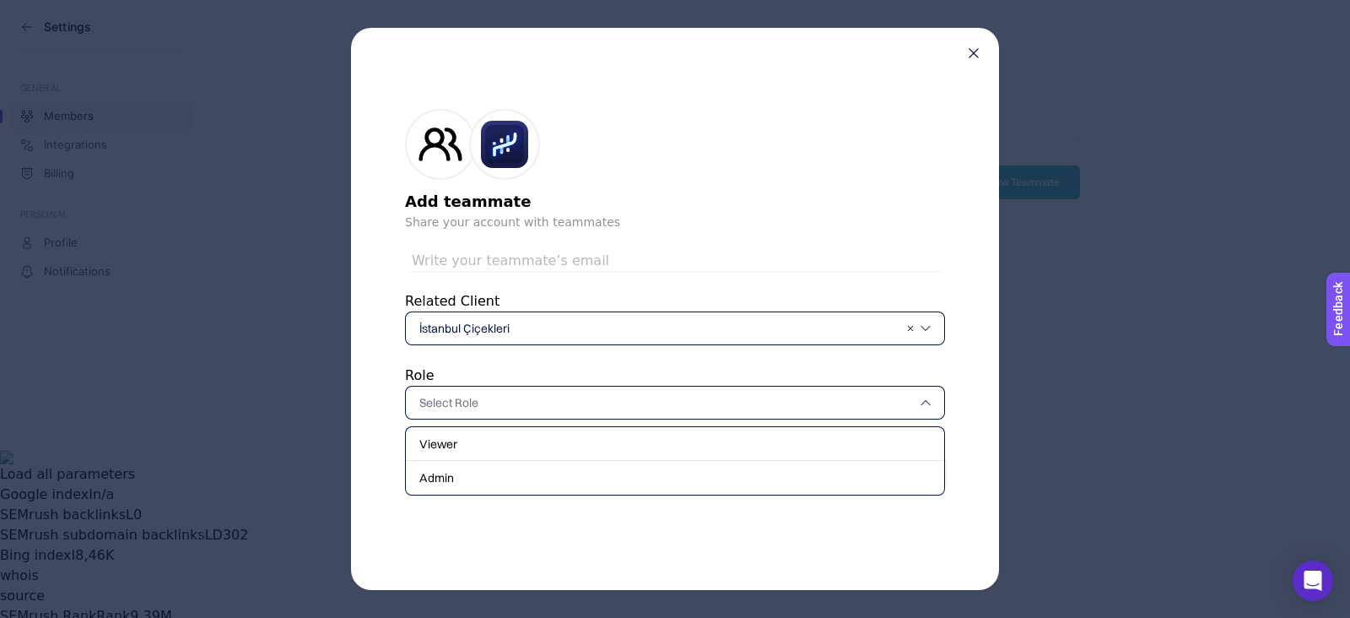
click at [586, 401] on input "text" at bounding box center [666, 402] width 494 height 17
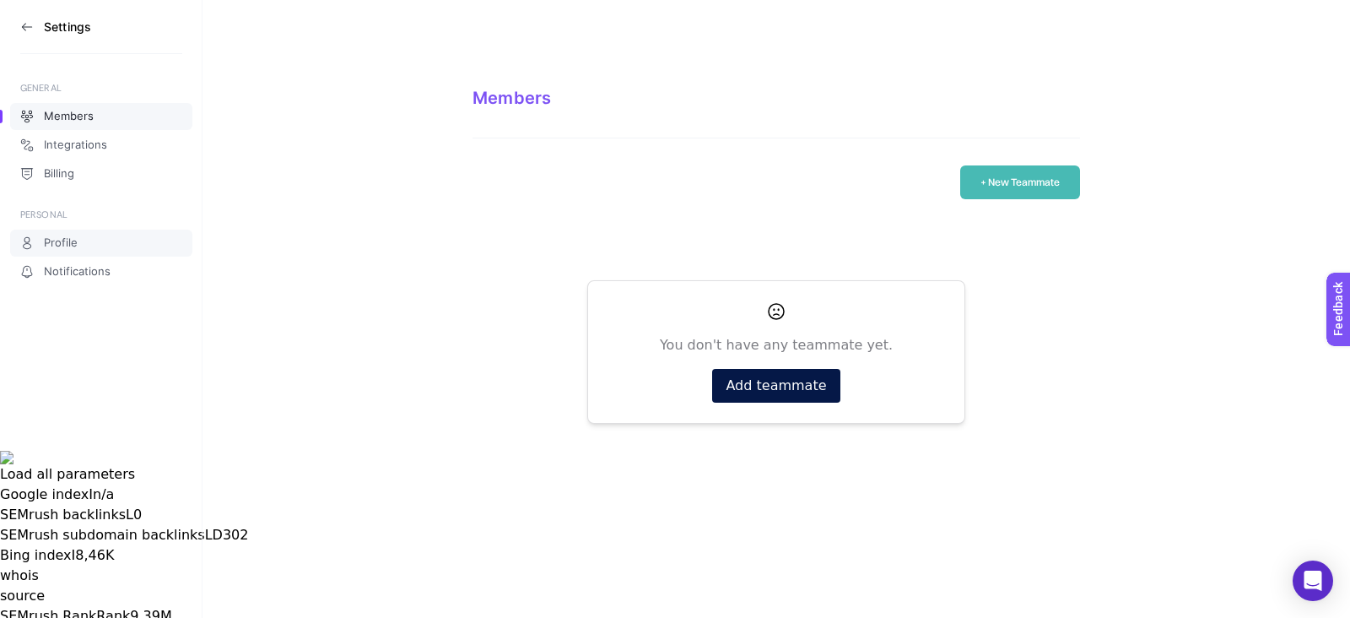
click at [90, 238] on link "Profile" at bounding box center [101, 243] width 182 height 27
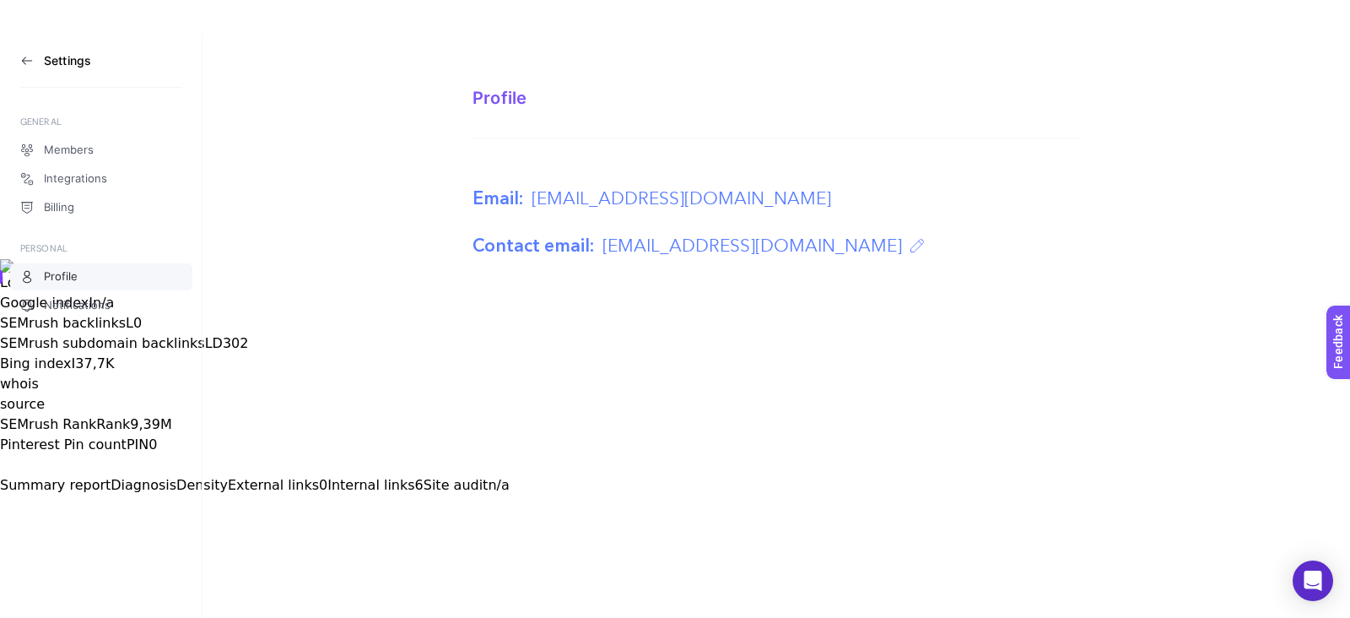
click at [73, 62] on h3 "Settings" at bounding box center [67, 61] width 47 height 14
click at [21, 62] on icon at bounding box center [27, 61] width 14 height 14
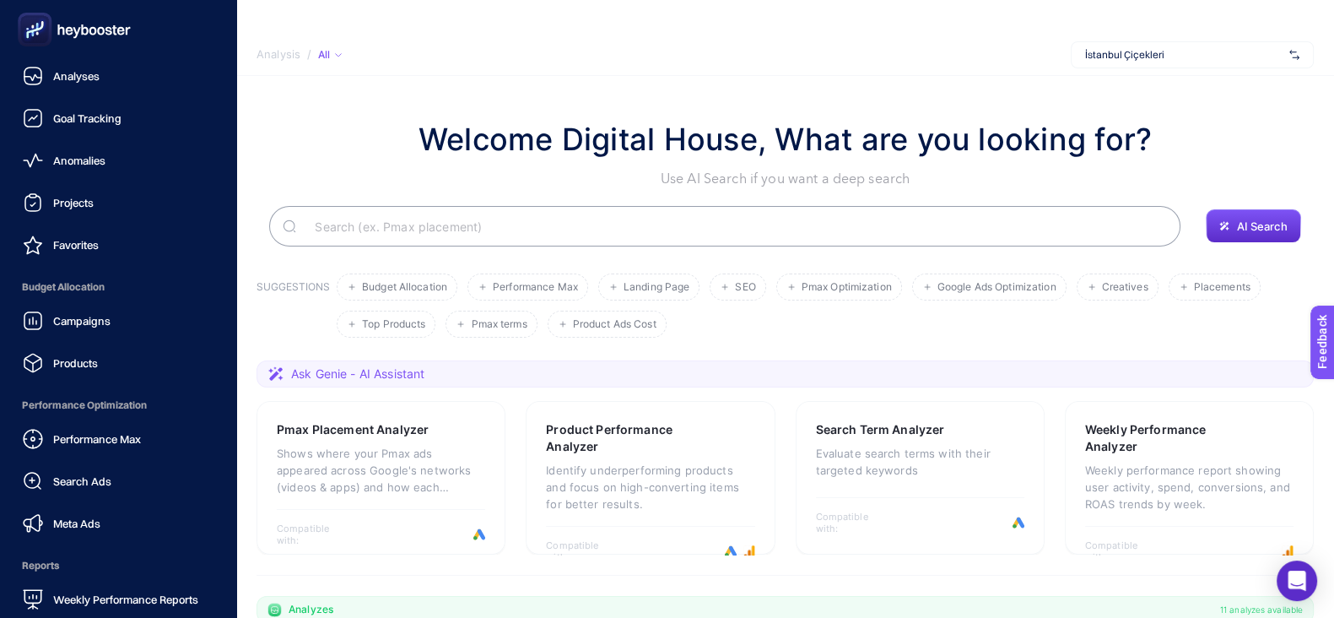
click at [59, 41] on icon at bounding box center [75, 30] width 122 height 34
click at [66, 203] on span "Projects" at bounding box center [73, 203] width 41 height 14
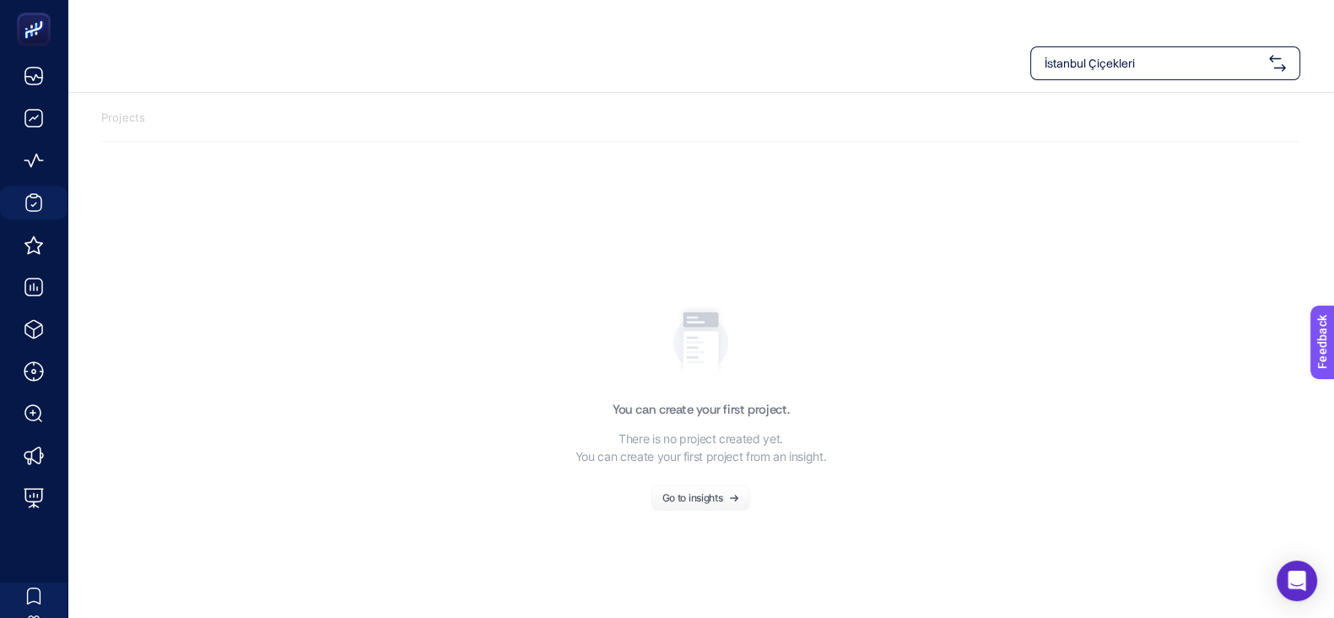
click at [1236, 60] on span "İstanbul Çiçekleri" at bounding box center [1154, 63] width 218 height 17
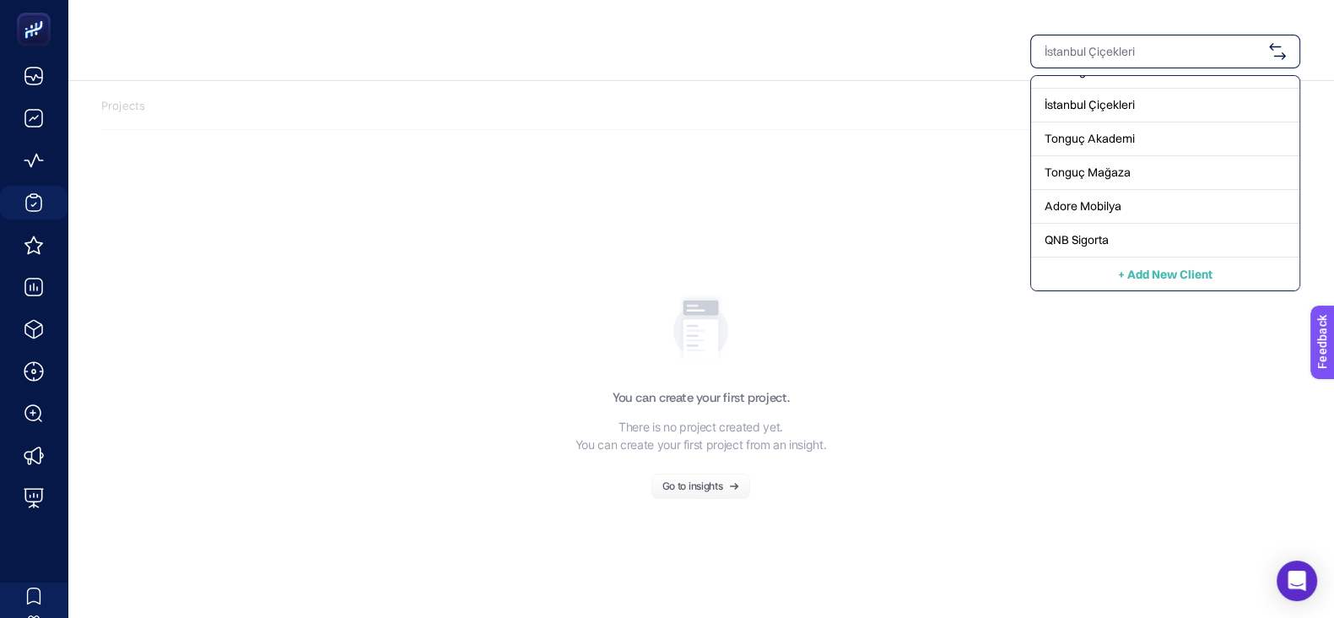
scroll to position [34, 0]
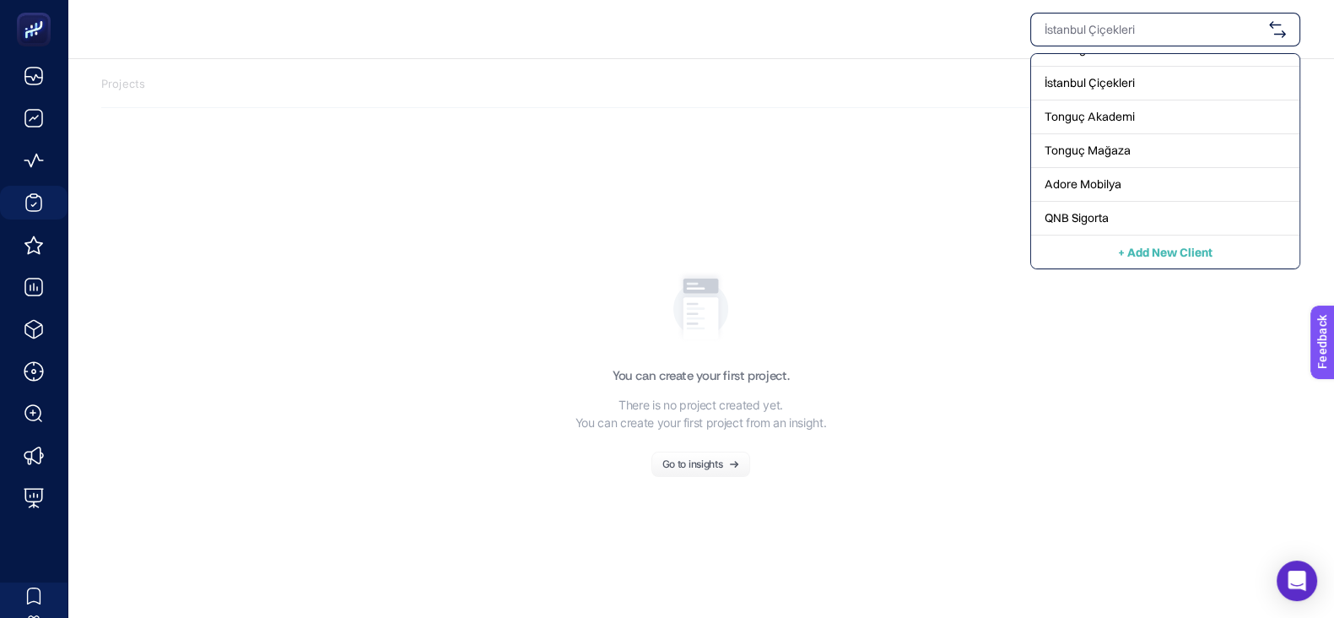
click at [1174, 345] on section "You can create your first project. There is no project created yet. You can cre…" at bounding box center [700, 292] width 1199 height 369
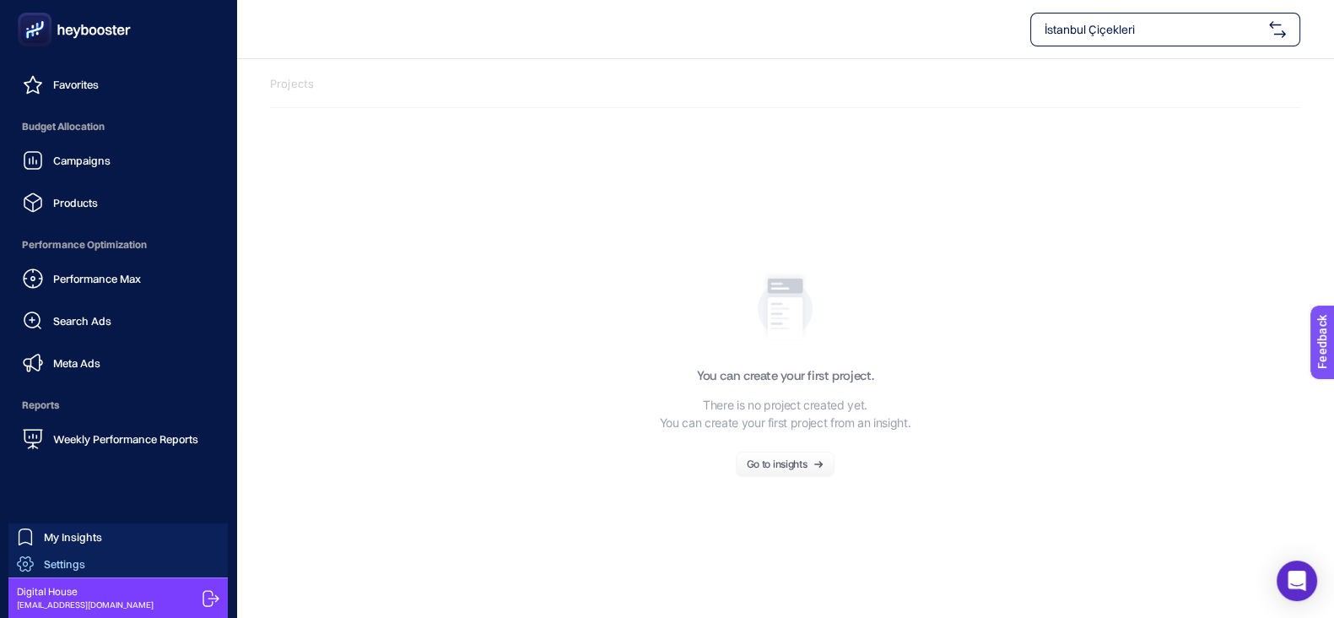
click at [76, 563] on span "Settings" at bounding box center [64, 564] width 41 height 14
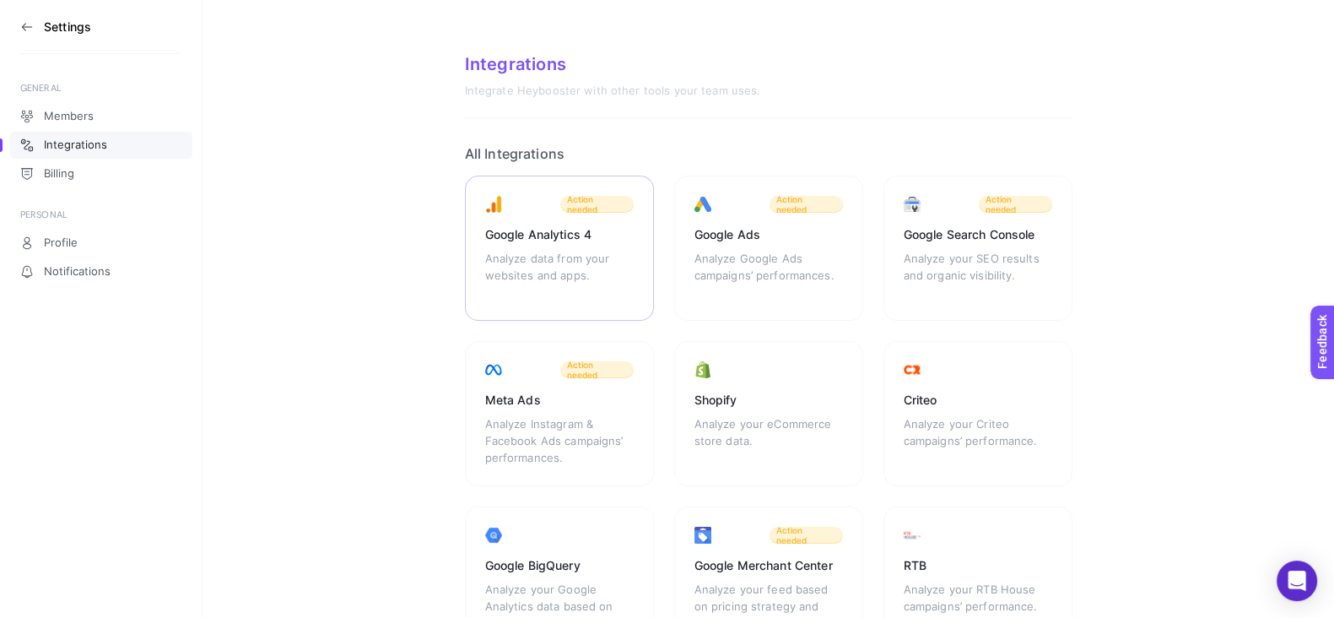
click at [570, 247] on div "Google Analytics 4 Analyze data from your websites and apps. Action needed" at bounding box center [559, 248] width 189 height 145
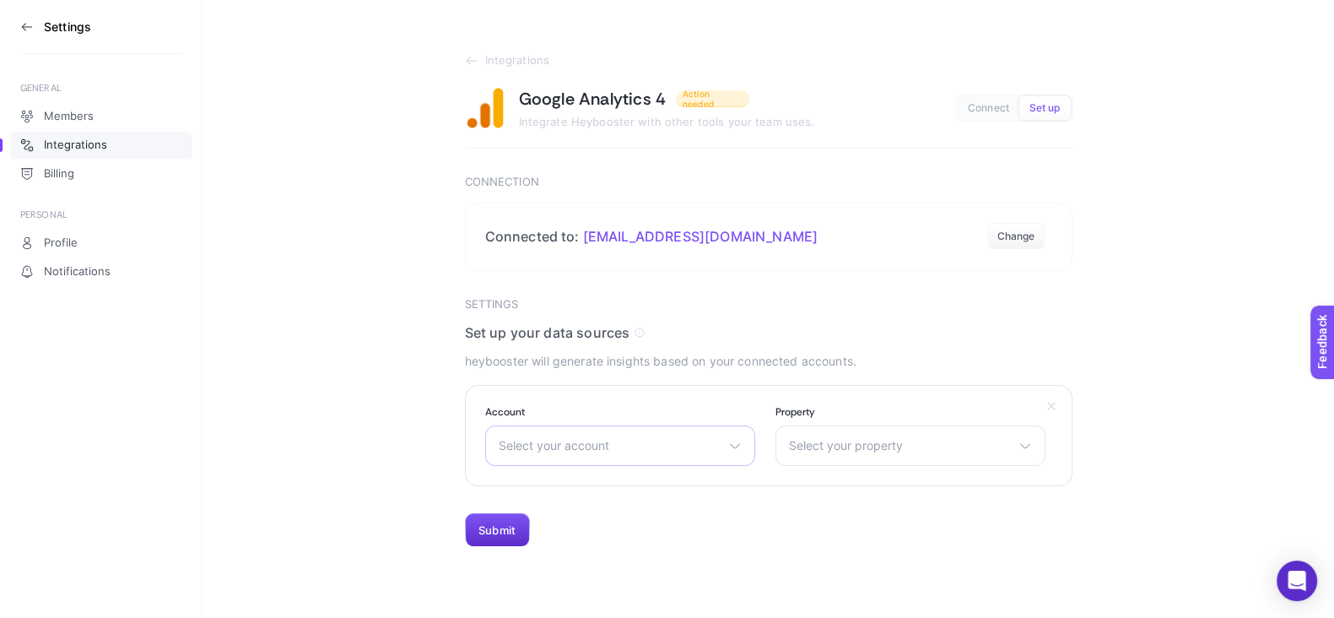
click at [735, 446] on icon at bounding box center [735, 446] width 14 height 14
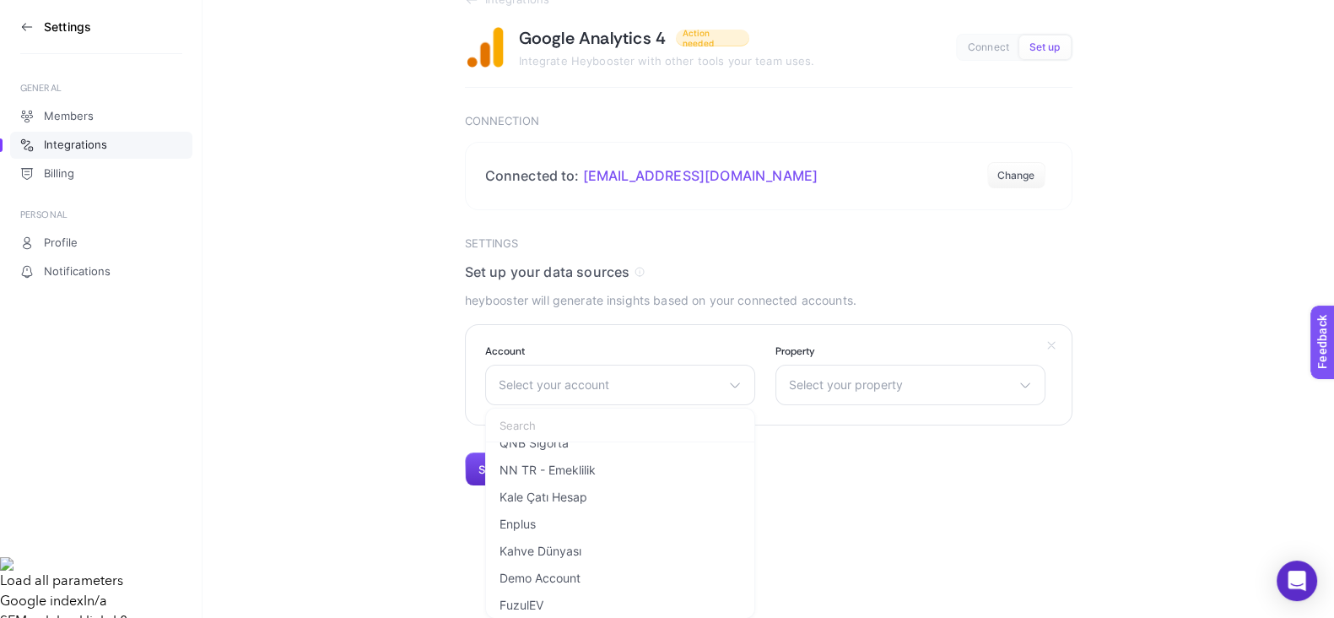
scroll to position [421, 0]
click at [656, 390] on span "Select your account" at bounding box center [610, 385] width 223 height 14
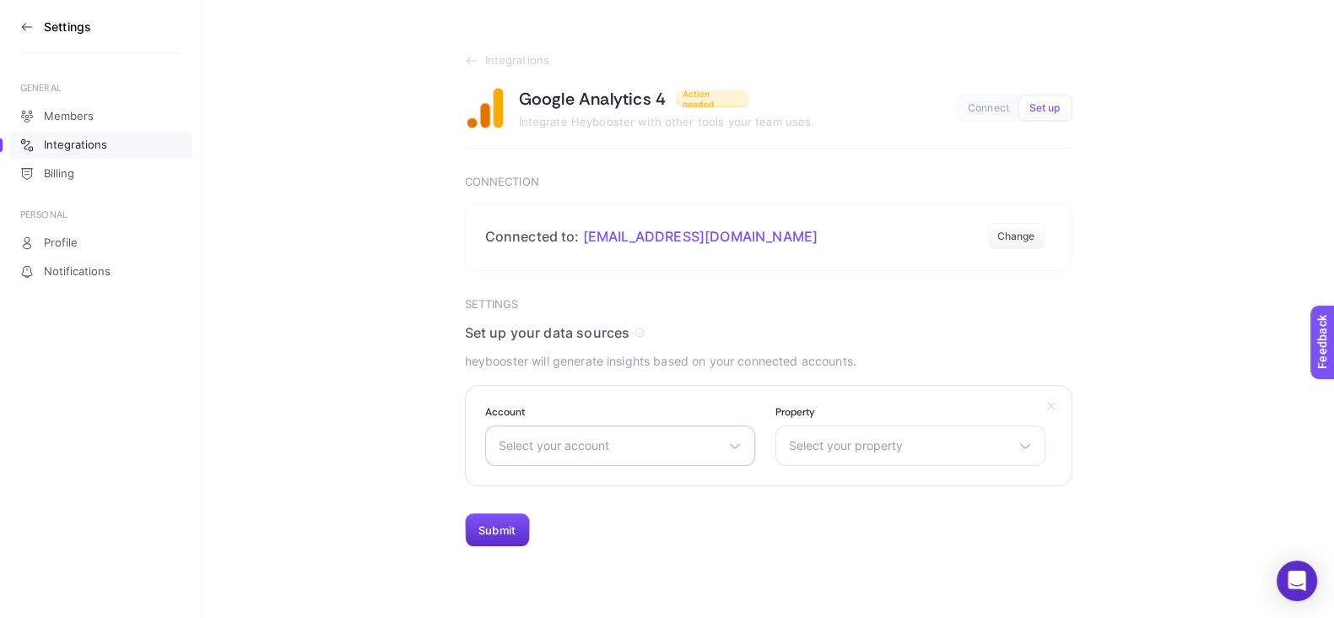
click at [597, 462] on div "Select your account LTB [PERSON_NAME] [DOMAIN_NAME] Adore Mobilya Daikin Türkiy…" at bounding box center [620, 445] width 270 height 41
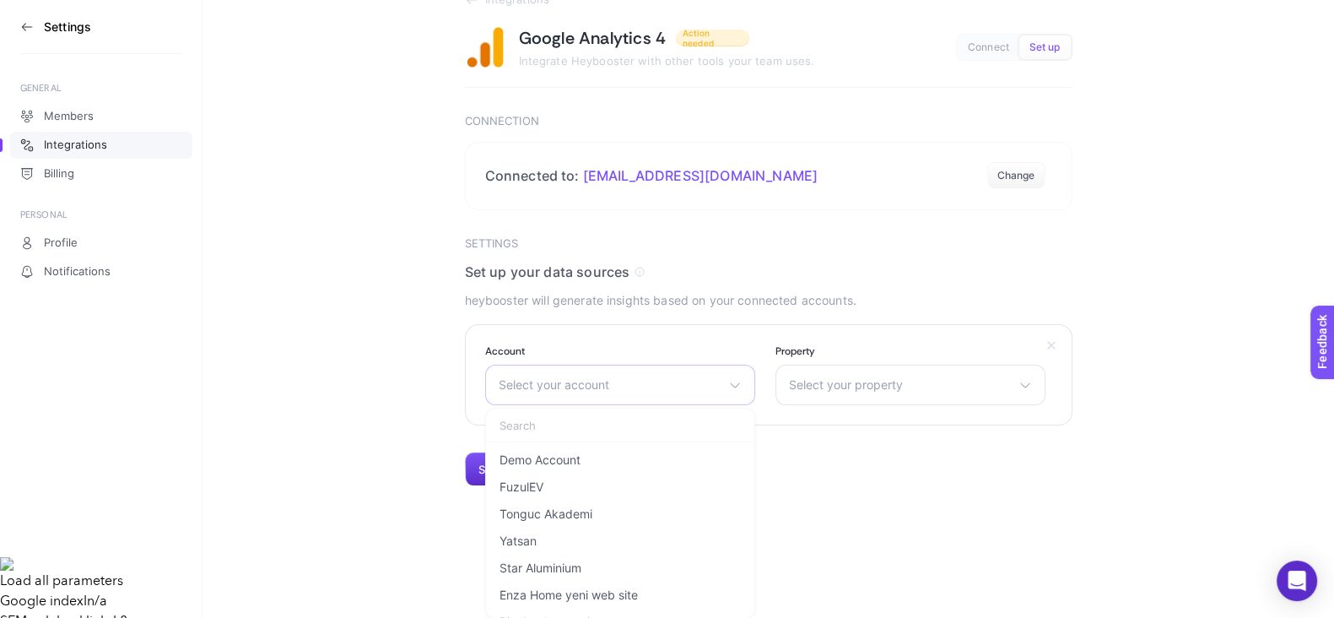
scroll to position [316, 0]
click at [545, 419] on input "text" at bounding box center [620, 425] width 268 height 34
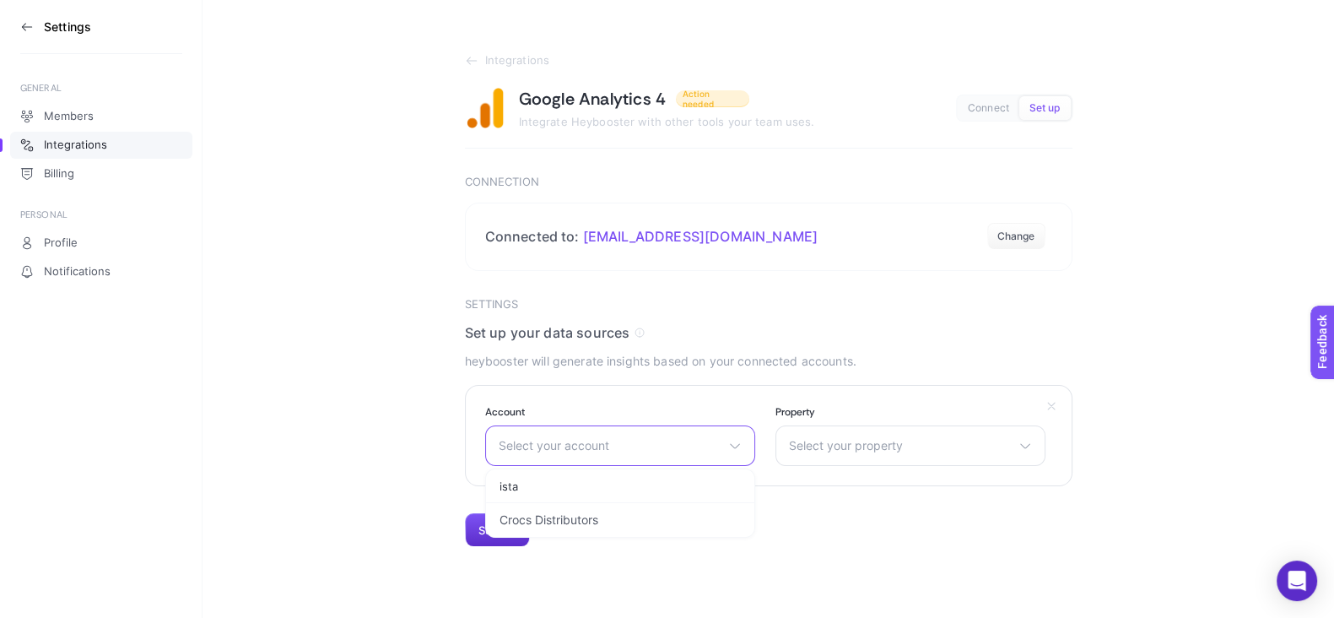
scroll to position [41, 0]
type input "i"
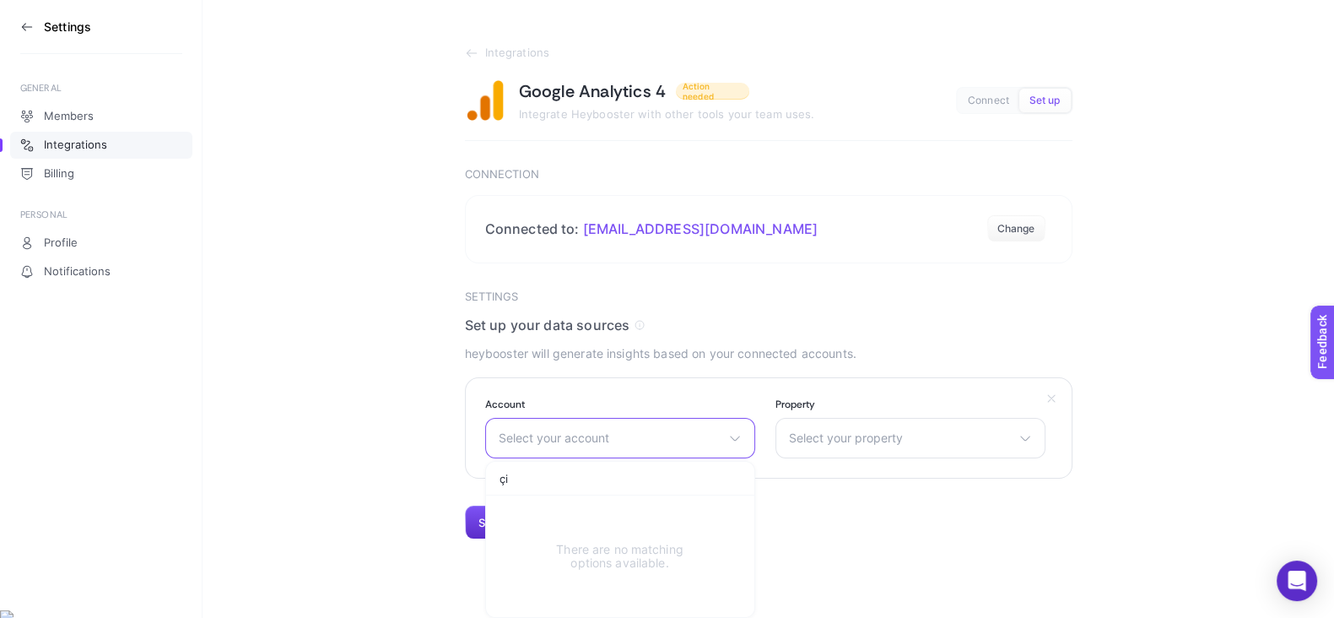
type input "ç"
type input "İ"
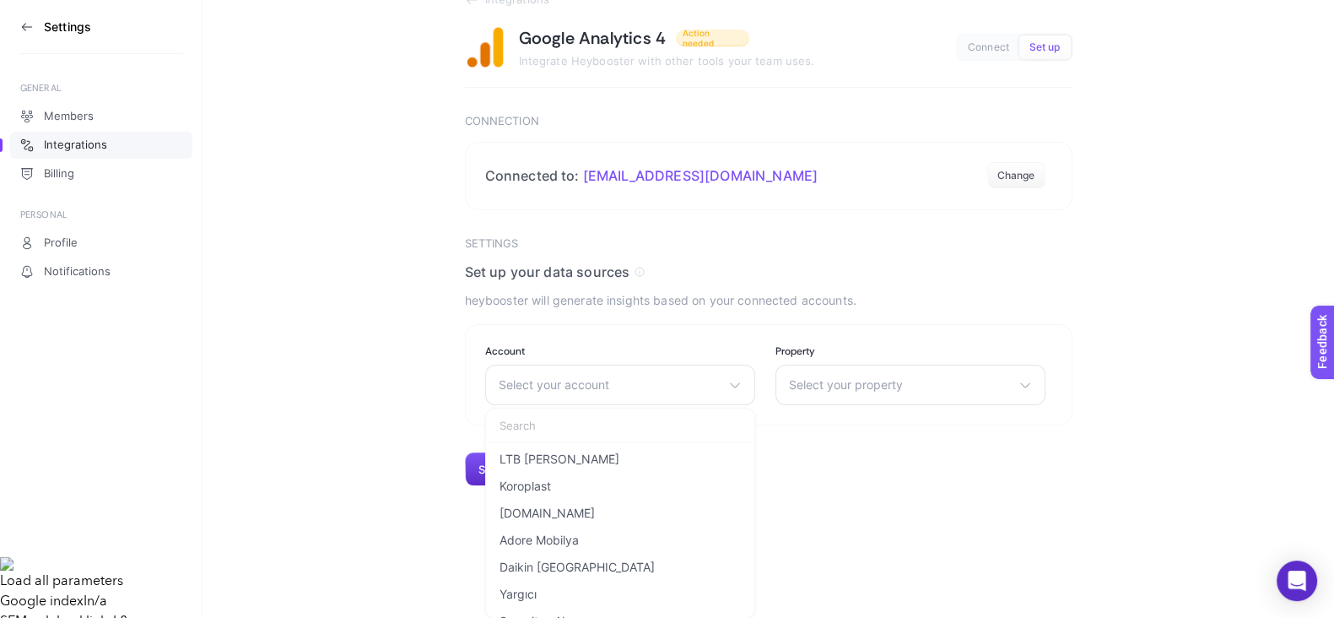
click at [1185, 252] on section "Integrations Google Analytics 4 Action needed Integrate Heybooster with other t…" at bounding box center [768, 212] width 1131 height 547
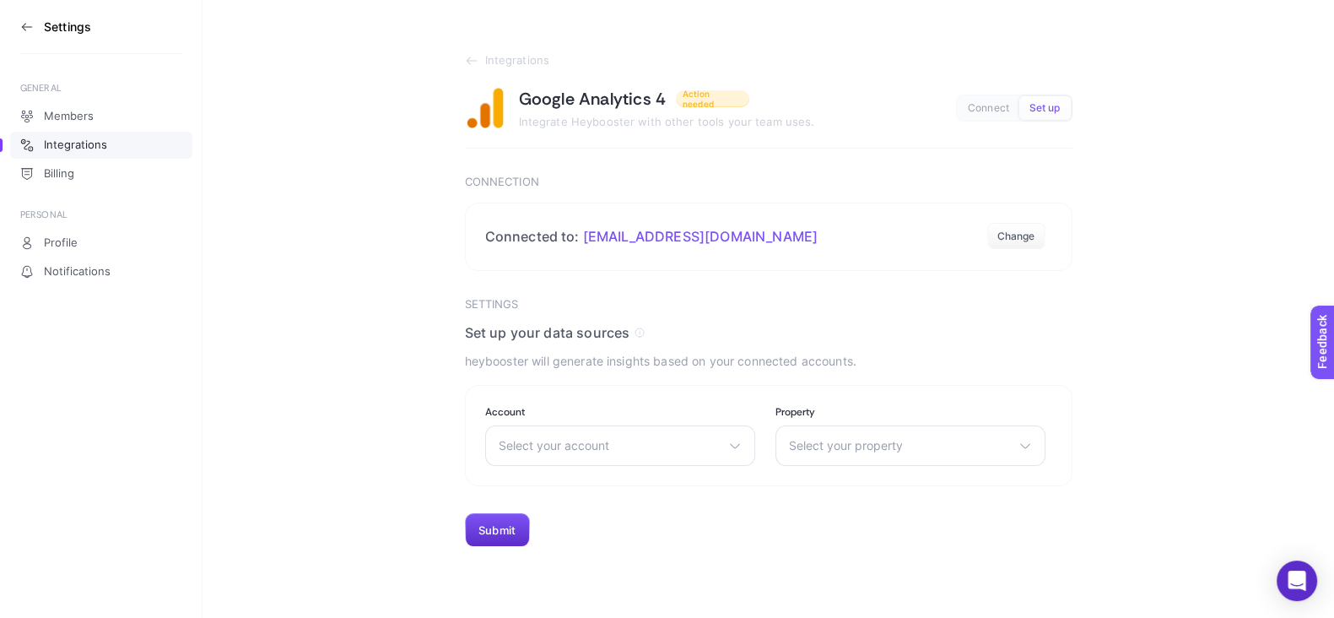
scroll to position [0, 0]
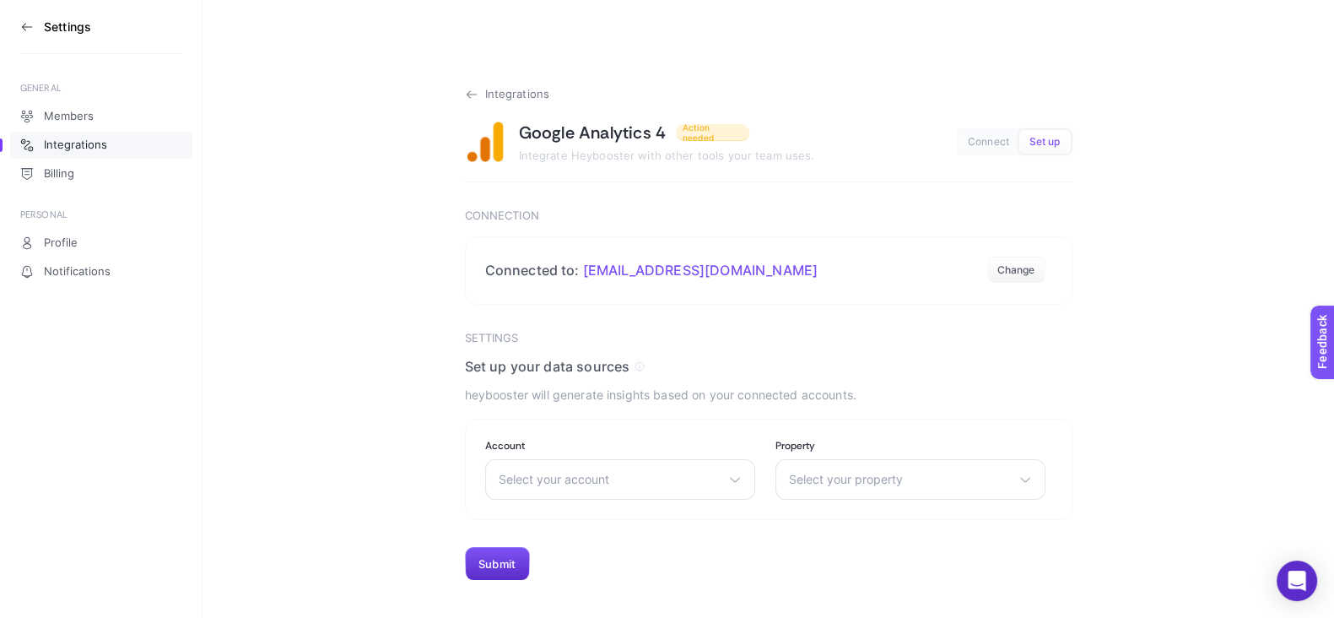
click at [472, 96] on icon at bounding box center [472, 95] width 14 height 14
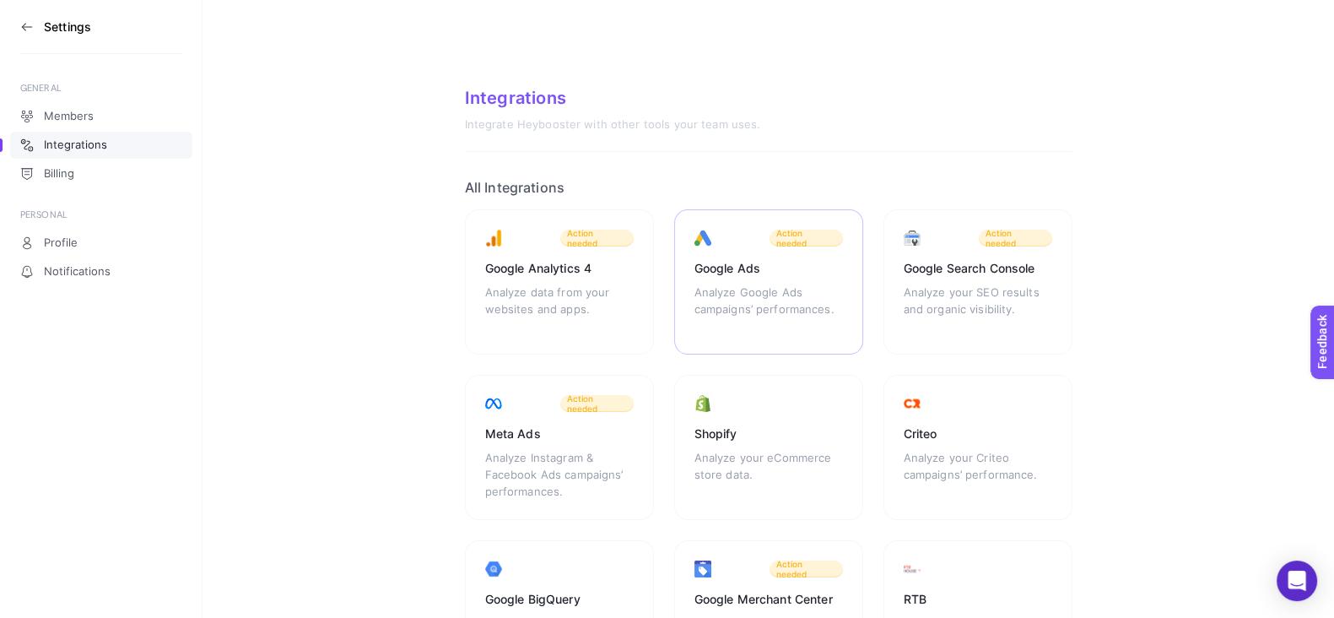
click at [755, 279] on div "Google Ads Analyze Google Ads campaigns’ performances. Action needed" at bounding box center [768, 281] width 189 height 145
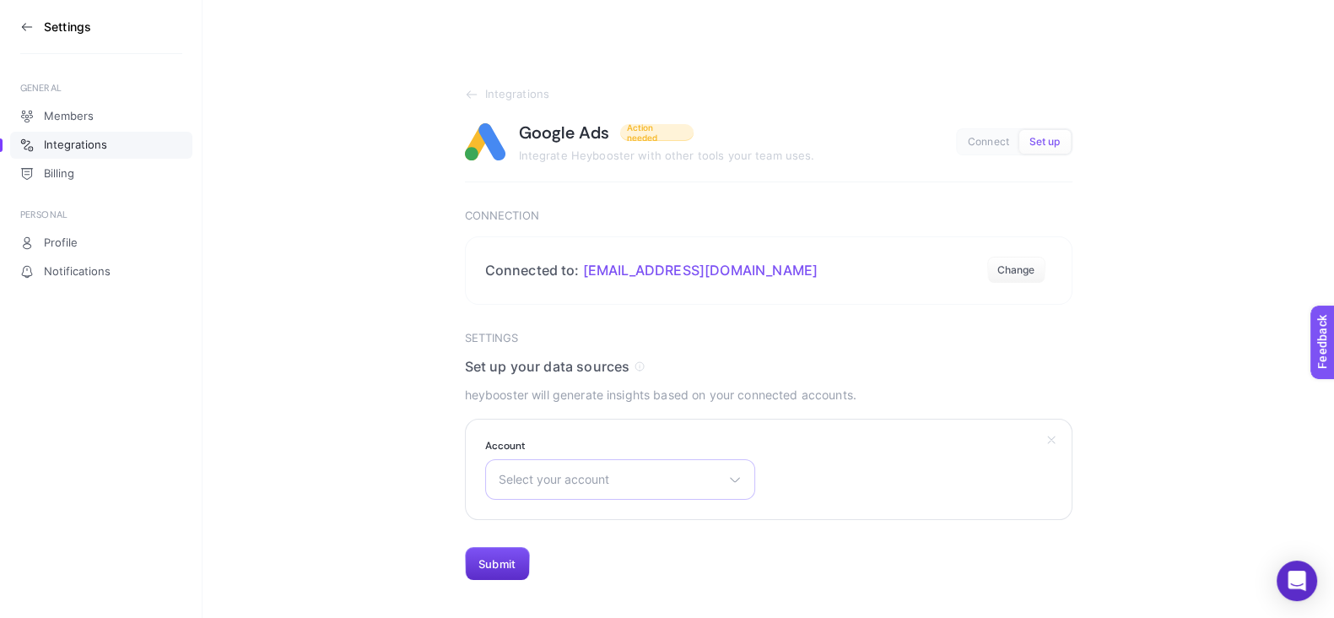
click at [589, 487] on div "Select your account Yargıcı 30/1- [PERSON_NAME] Rönesans Koleji AGT [PERSON_NAM…" at bounding box center [620, 479] width 270 height 41
click at [584, 521] on input "text" at bounding box center [620, 520] width 268 height 34
type input "İ"
type input "Çiç"
click at [581, 543] on li "İstanbul Çiçekleri" at bounding box center [620, 553] width 262 height 27
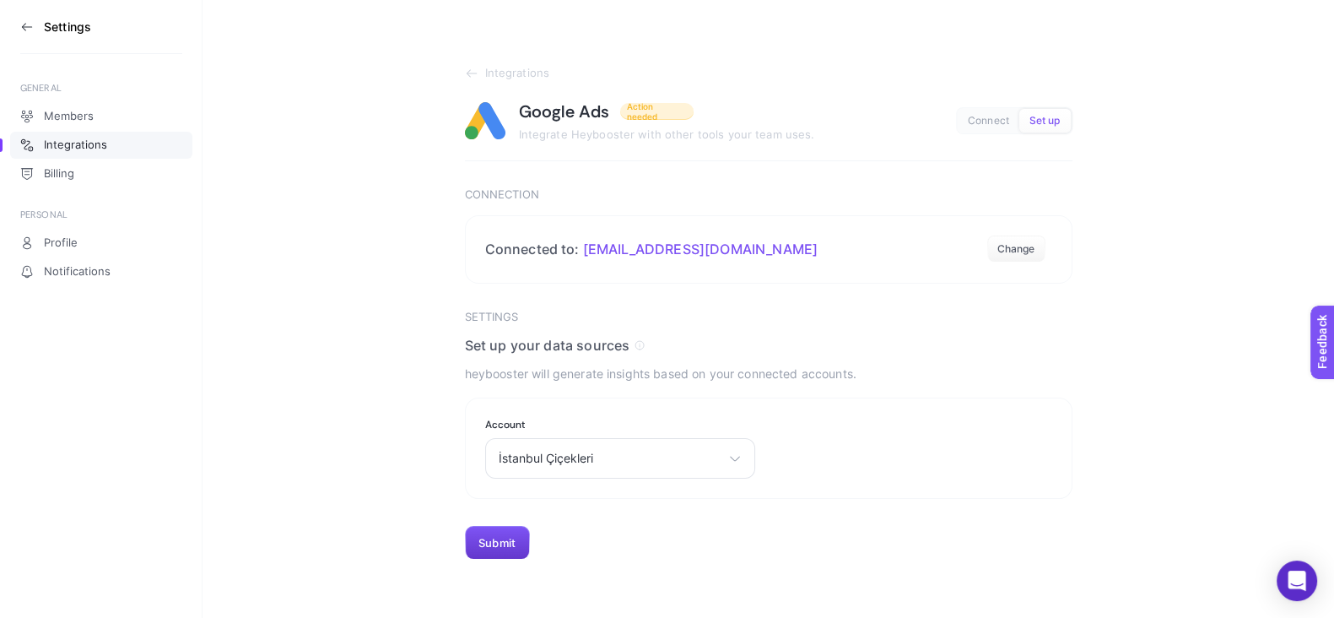
scroll to position [34, 0]
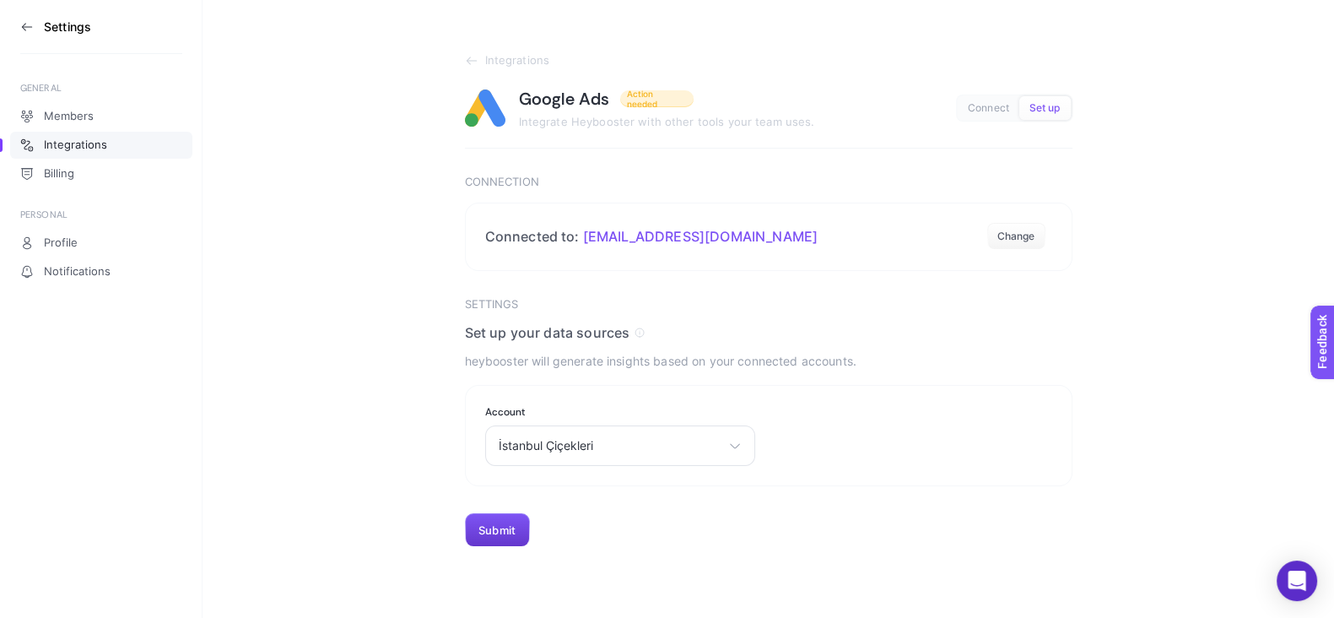
click at [489, 536] on button "Submit" at bounding box center [497, 530] width 65 height 34
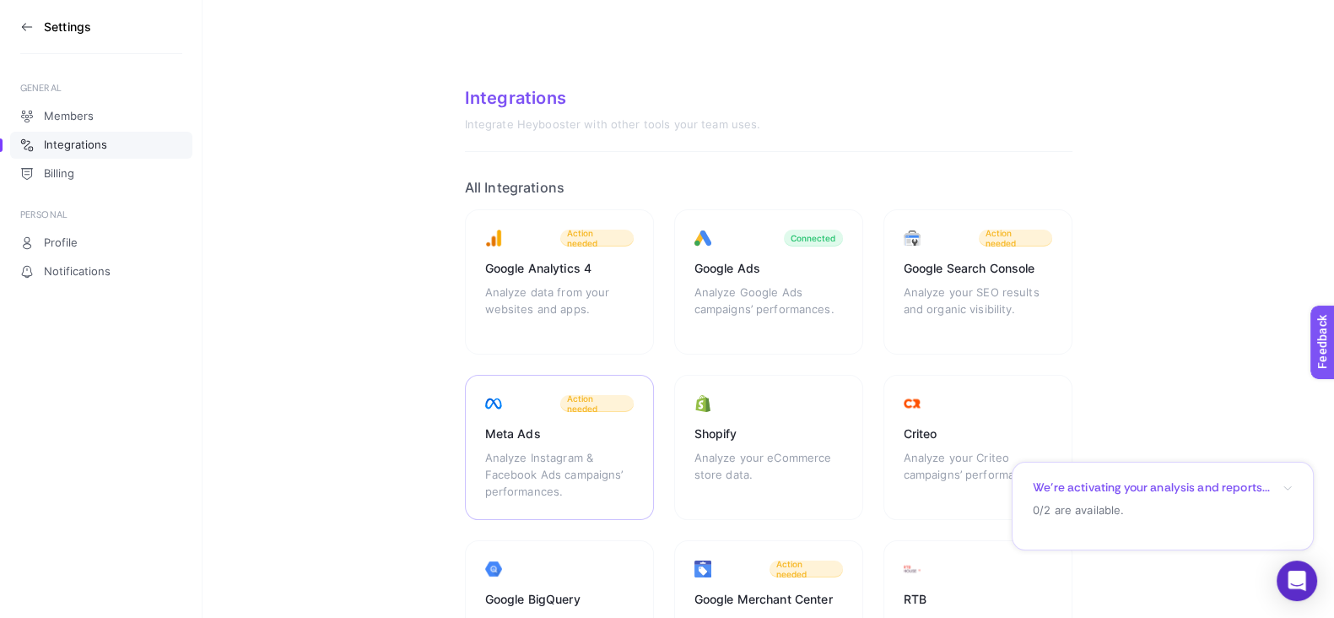
click at [584, 428] on div "Meta Ads" at bounding box center [559, 433] width 149 height 17
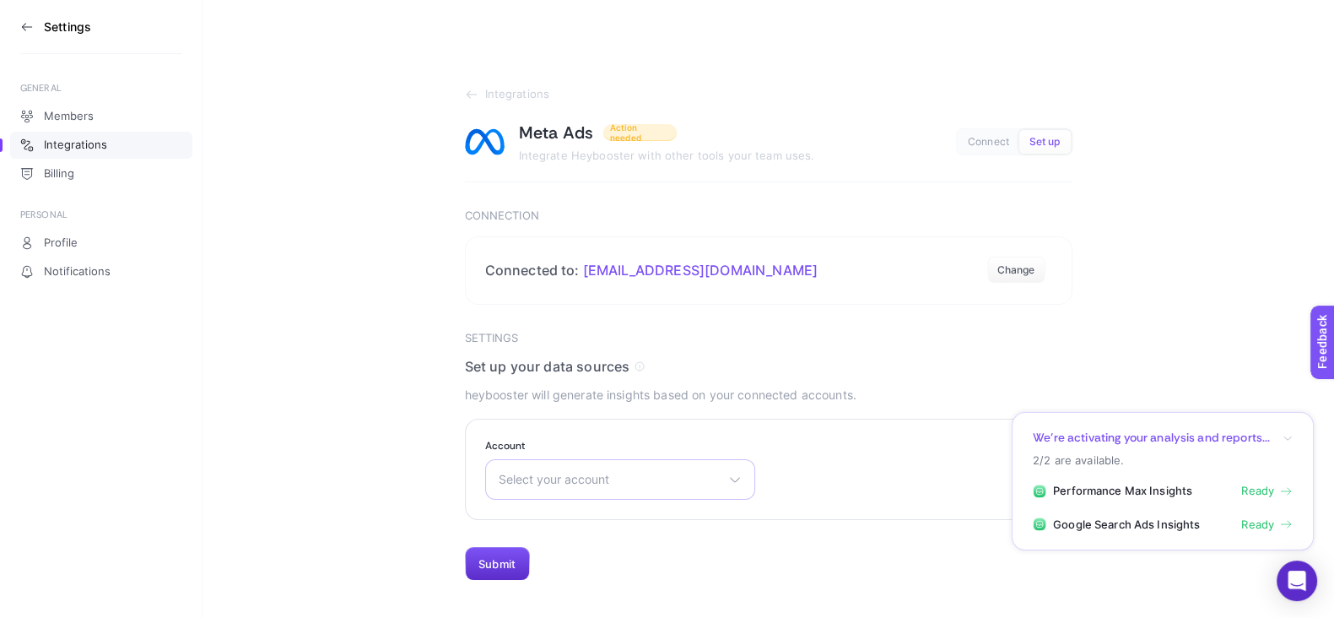
click at [640, 493] on div "Select your account Kom Reklam Master Aykan Motor Servis A.Ş. [PERSON_NAME] [PE…" at bounding box center [620, 479] width 270 height 41
click at [627, 478] on span "Select your account" at bounding box center [610, 480] width 223 height 14
click at [626, 464] on div "Select your account Kom Reklam Master Aykan Motor Servis A.Ş. [PERSON_NAME] [PE…" at bounding box center [620, 479] width 270 height 41
click at [554, 529] on input "text" at bounding box center [620, 520] width 268 height 34
type input "çiç"
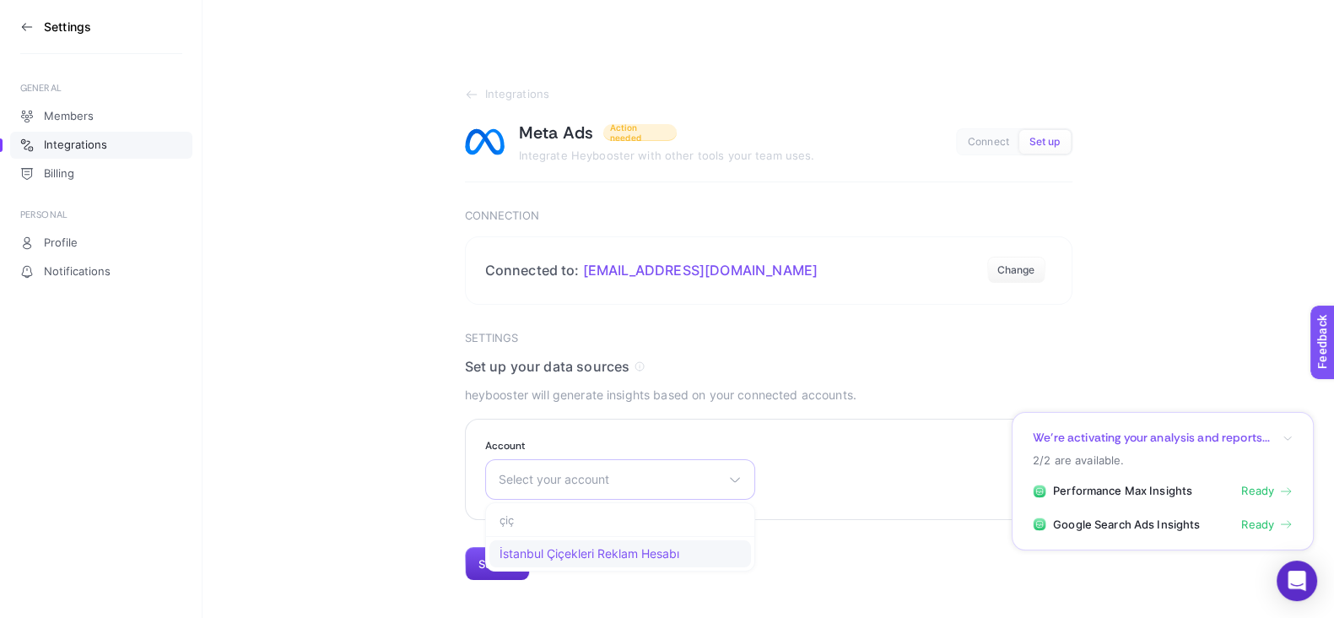
click at [612, 564] on li "İstanbul Çiçekleri Reklam Hesabı" at bounding box center [620, 553] width 262 height 27
click at [496, 561] on button "Submit" at bounding box center [497, 564] width 65 height 34
